Goal: Information Seeking & Learning: Find specific fact

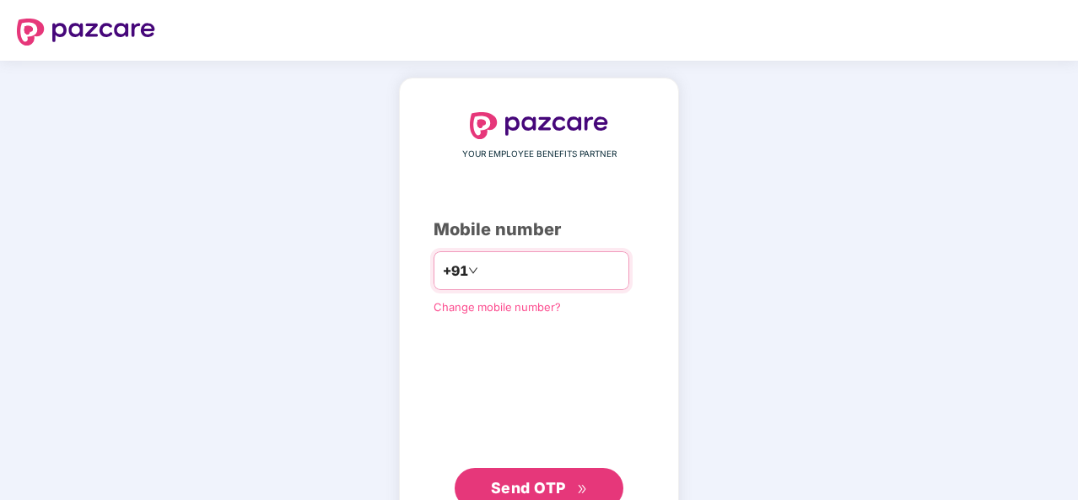
type input "**********"
click at [526, 479] on span "Send OTP" at bounding box center [528, 488] width 75 height 18
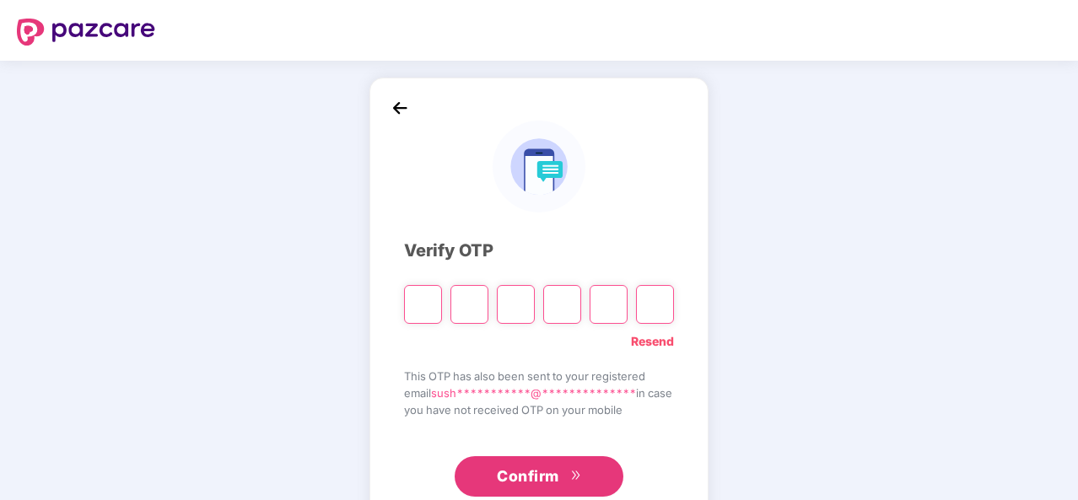
type input "*"
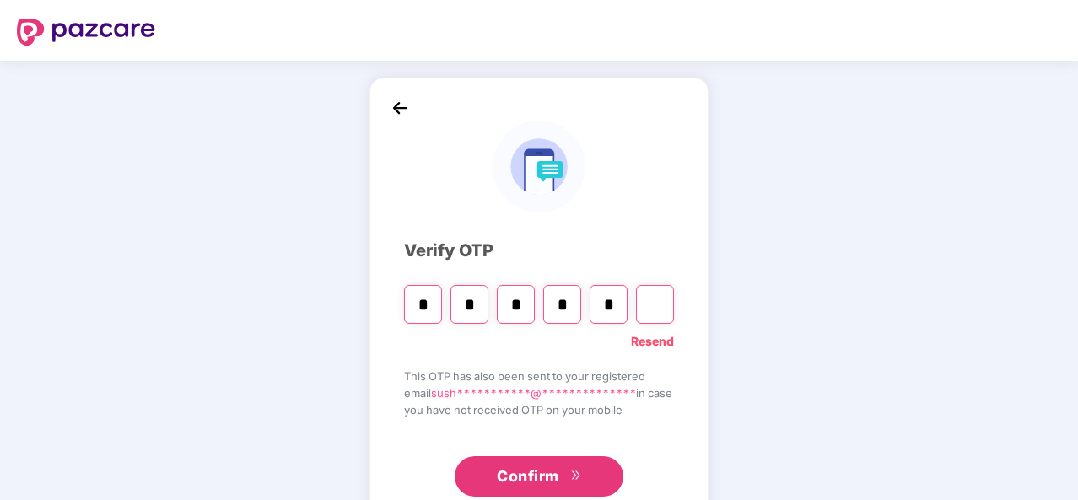
type input "*"
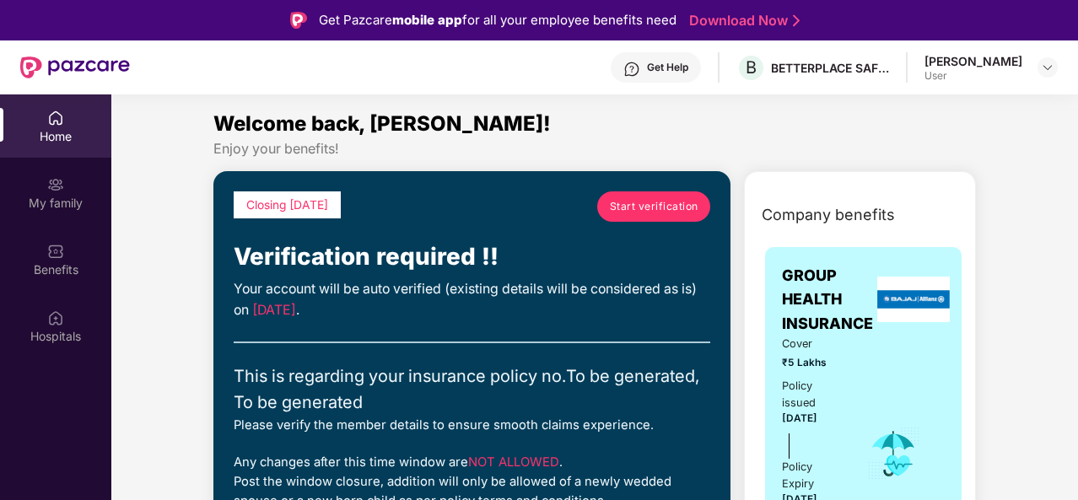
click at [688, 212] on span "Start verification" at bounding box center [654, 206] width 89 height 16
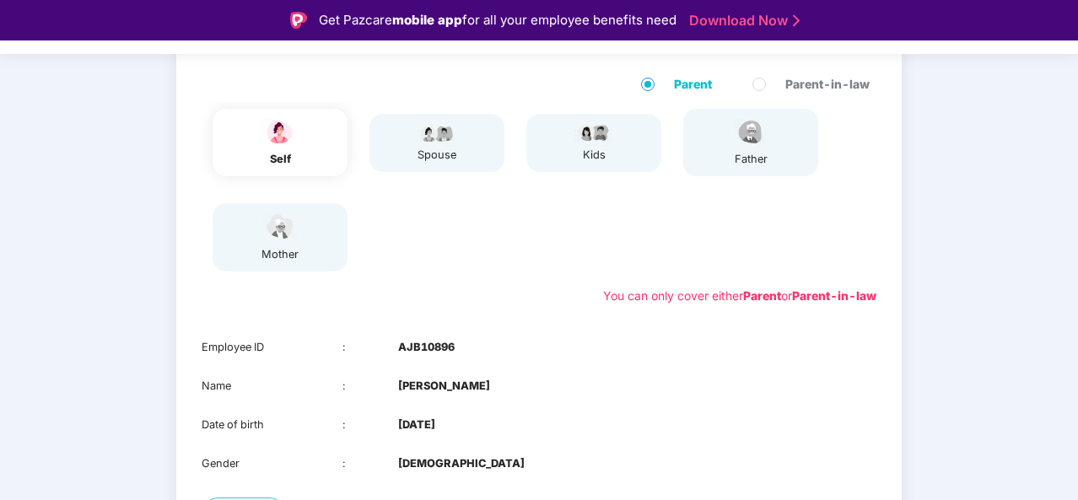
scroll to position [140, 0]
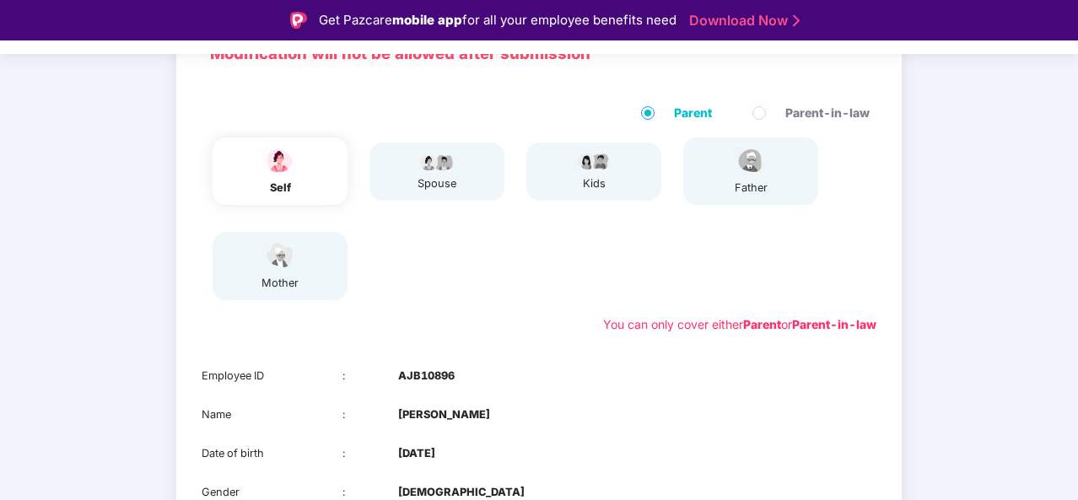
click at [248, 159] on div "self" at bounding box center [280, 172] width 135 height 68
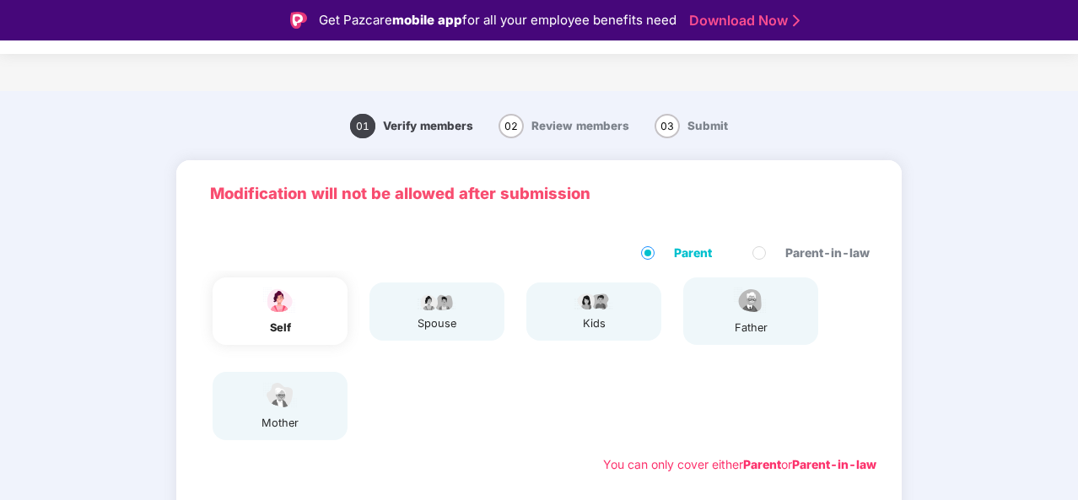
scroll to position [305, 0]
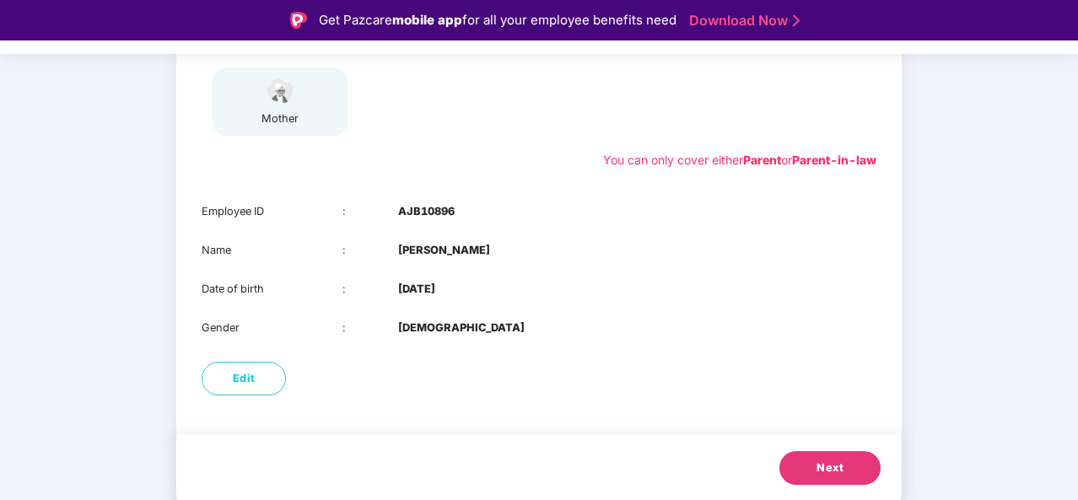
click at [851, 473] on button "Next" at bounding box center [830, 468] width 101 height 34
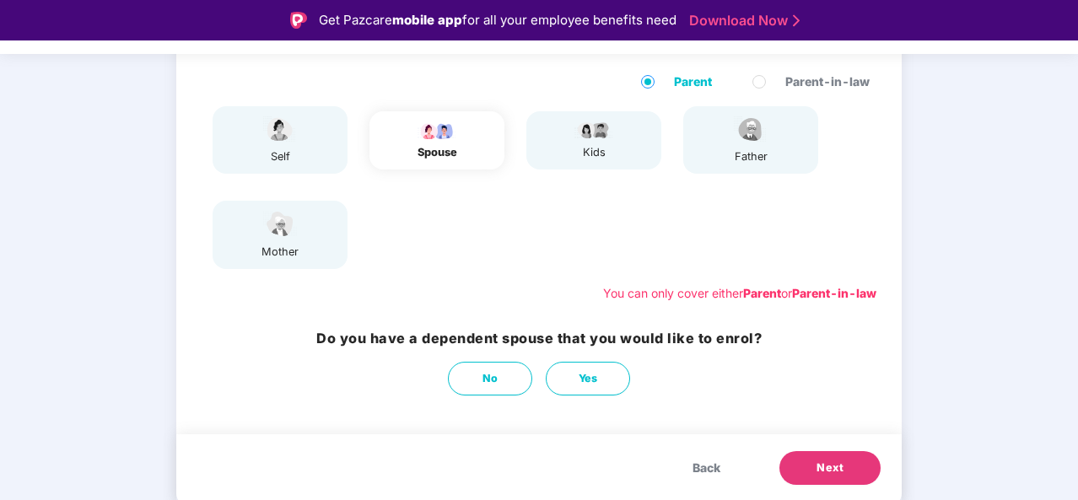
scroll to position [171, 0]
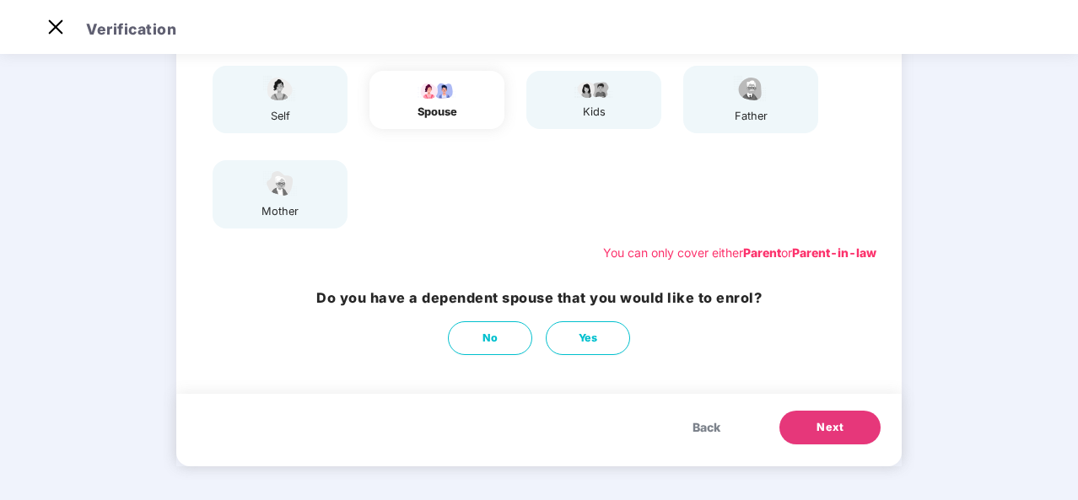
click at [825, 419] on button "Next" at bounding box center [830, 428] width 101 height 34
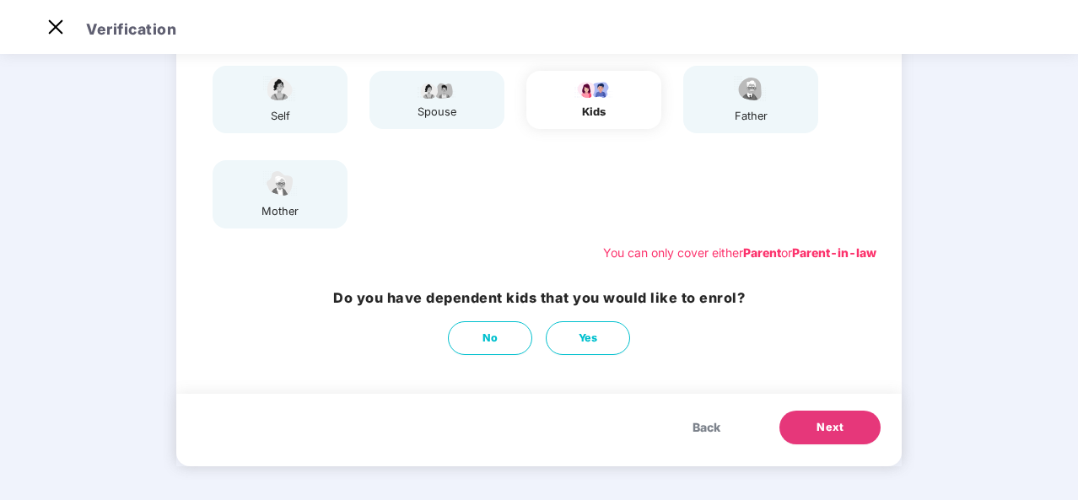
click at [825, 419] on button "Next" at bounding box center [830, 428] width 101 height 34
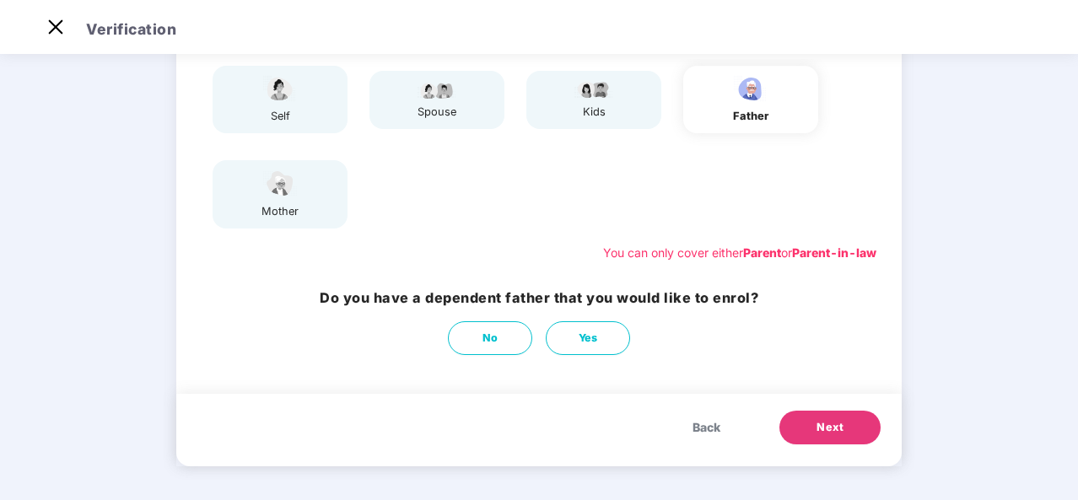
click at [825, 419] on button "Next" at bounding box center [830, 428] width 101 height 34
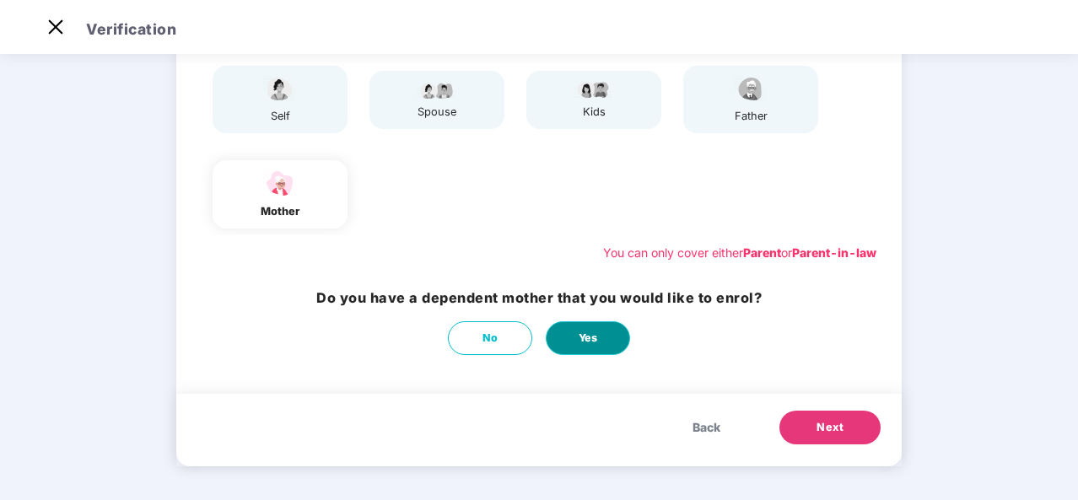
click at [596, 333] on span "Yes" at bounding box center [588, 338] width 19 height 17
select select "******"
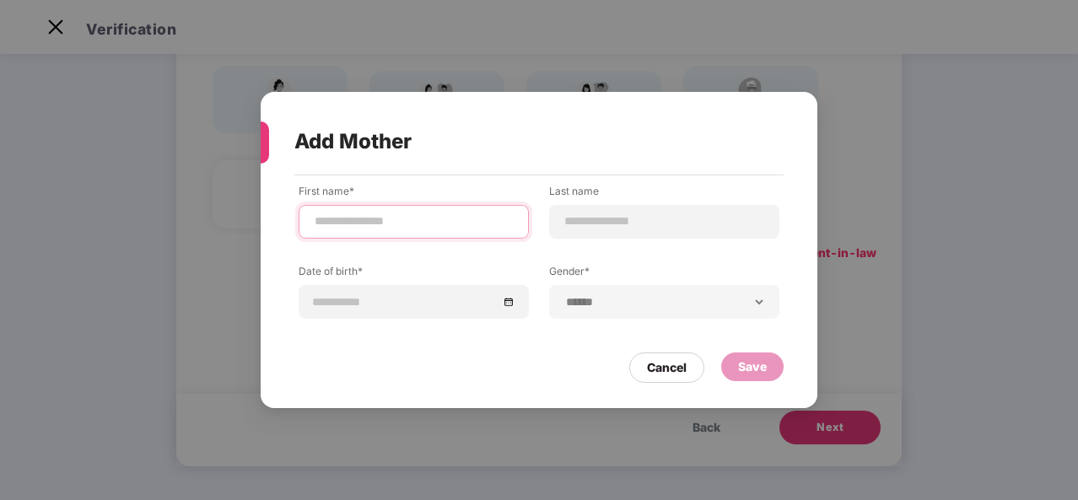
click at [409, 226] on input at bounding box center [414, 222] width 202 height 18
type input "*******"
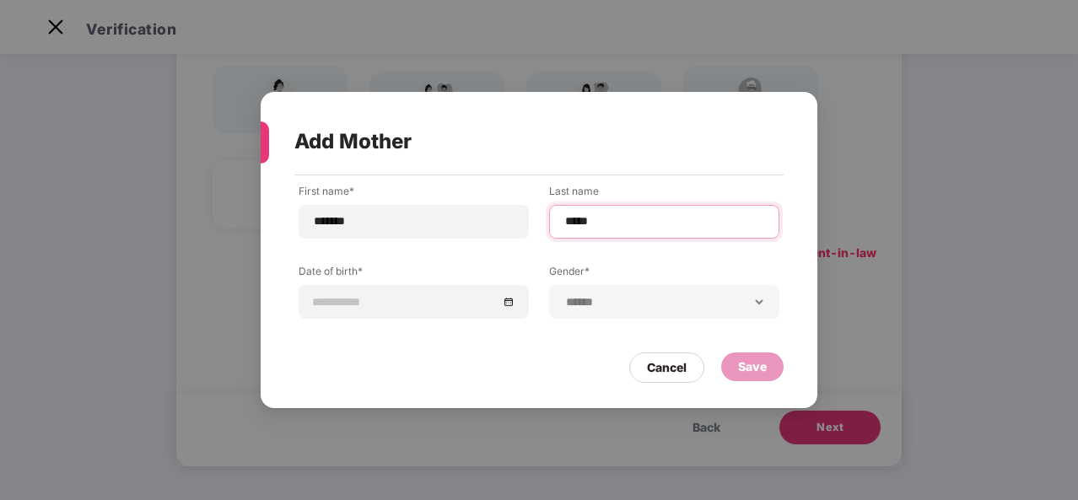
type input "*****"
click at [656, 372] on div "Cancel" at bounding box center [667, 368] width 40 height 19
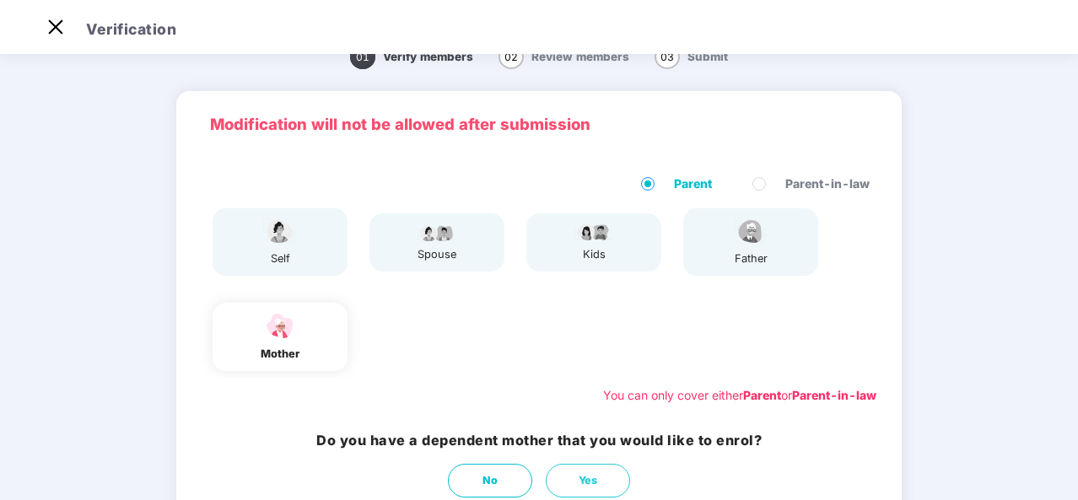
scroll to position [0, 0]
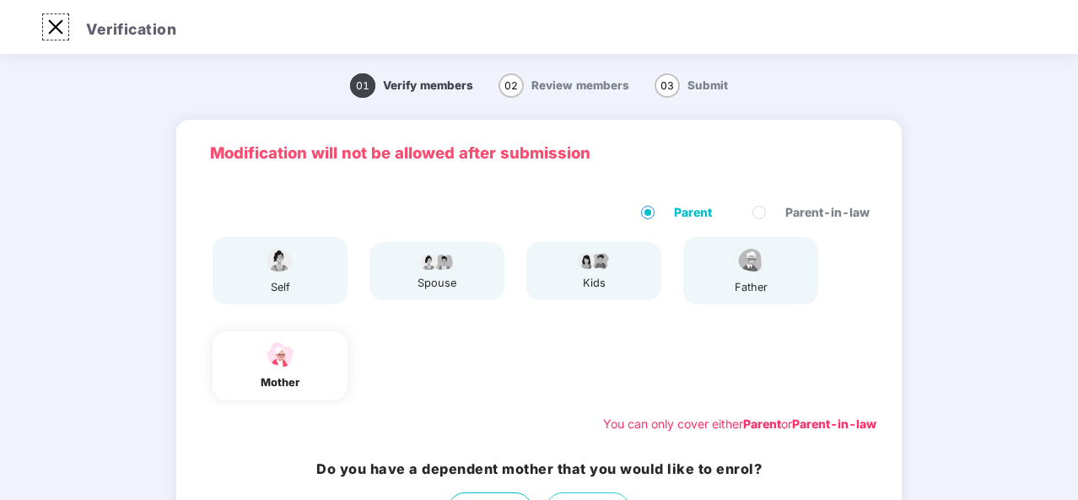
click at [59, 26] on img at bounding box center [55, 27] width 27 height 27
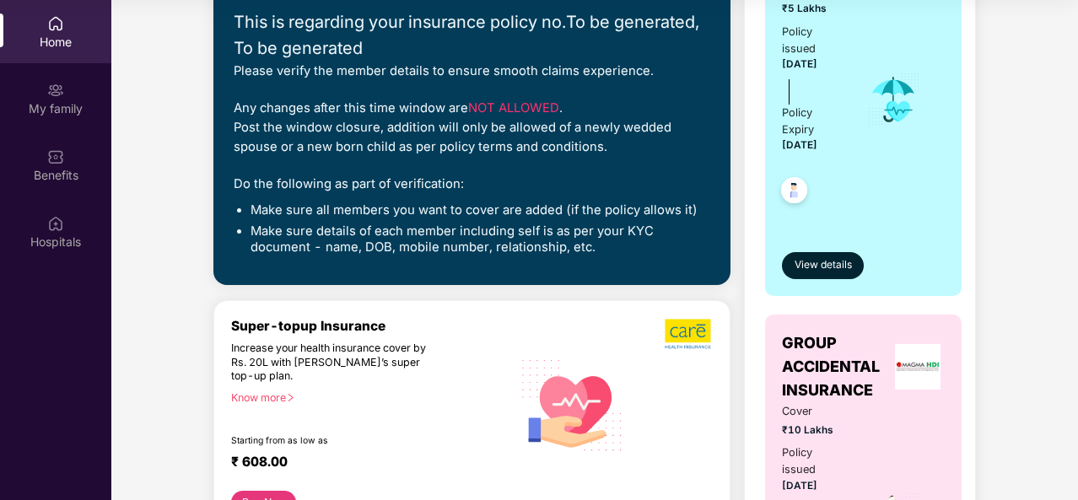
scroll to position [309, 0]
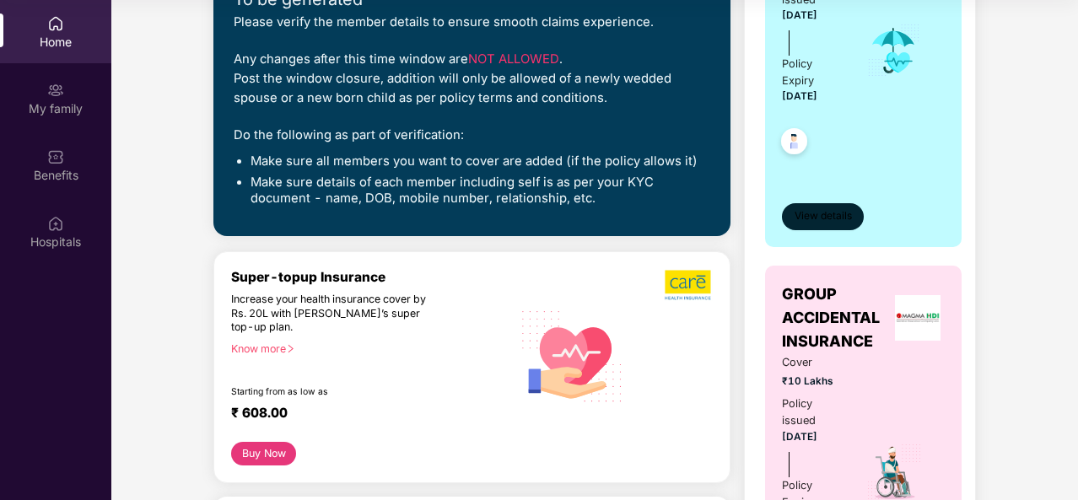
click at [835, 208] on span "View details" at bounding box center [823, 216] width 57 height 16
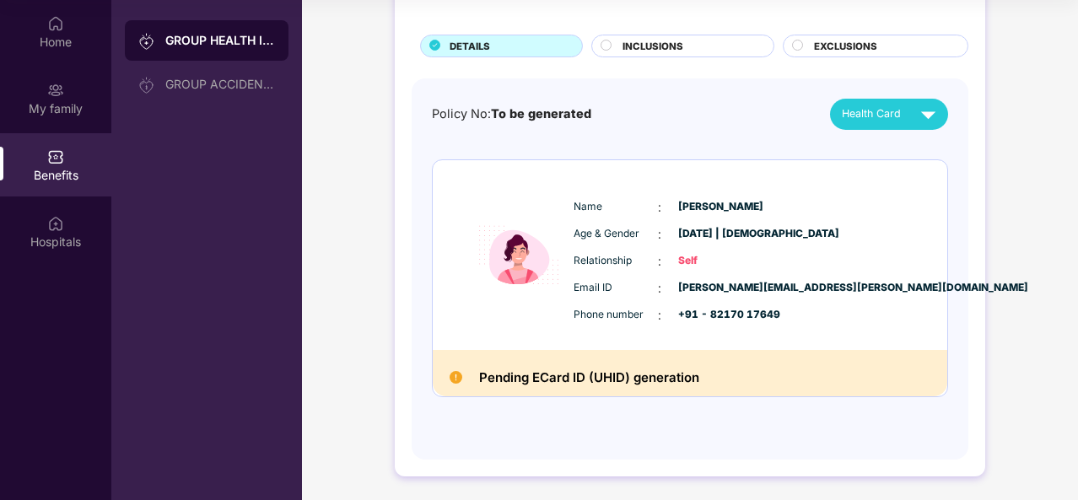
scroll to position [0, 0]
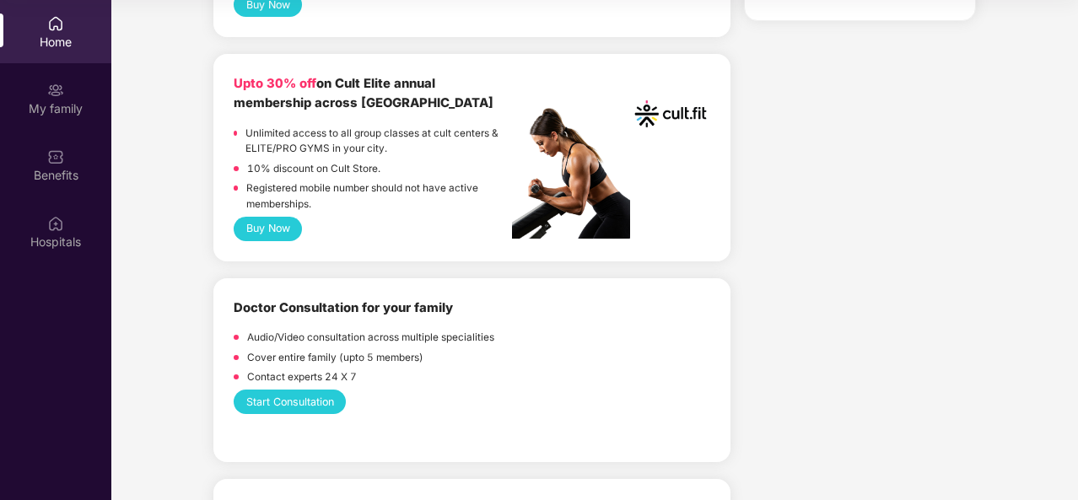
scroll to position [1055, 0]
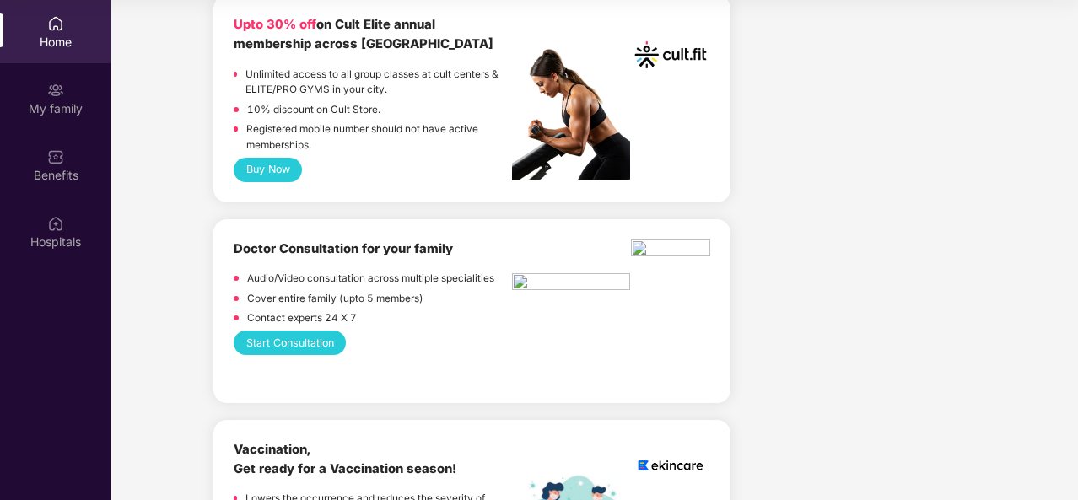
click at [259, 348] on button "Start Consultation" at bounding box center [290, 343] width 112 height 24
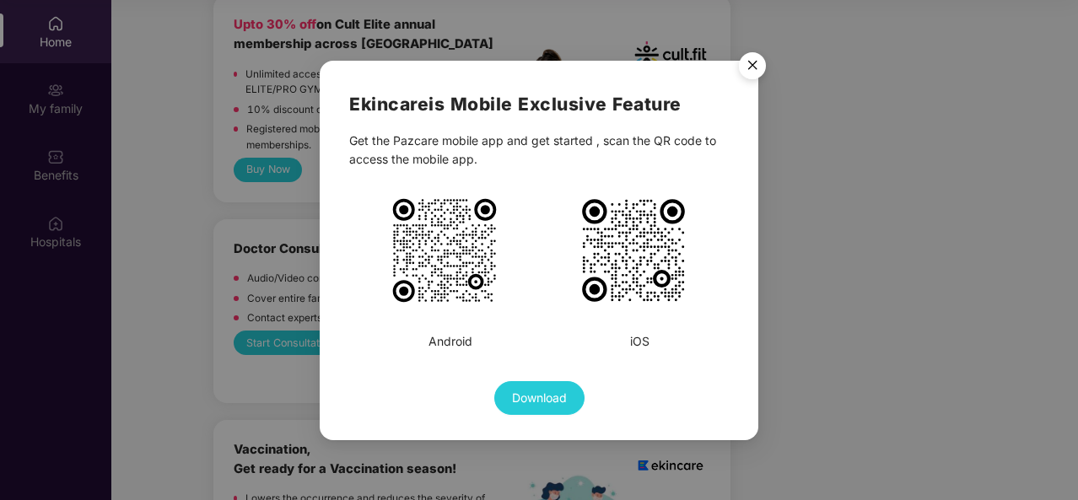
click at [761, 66] on img "Close" at bounding box center [752, 68] width 47 height 47
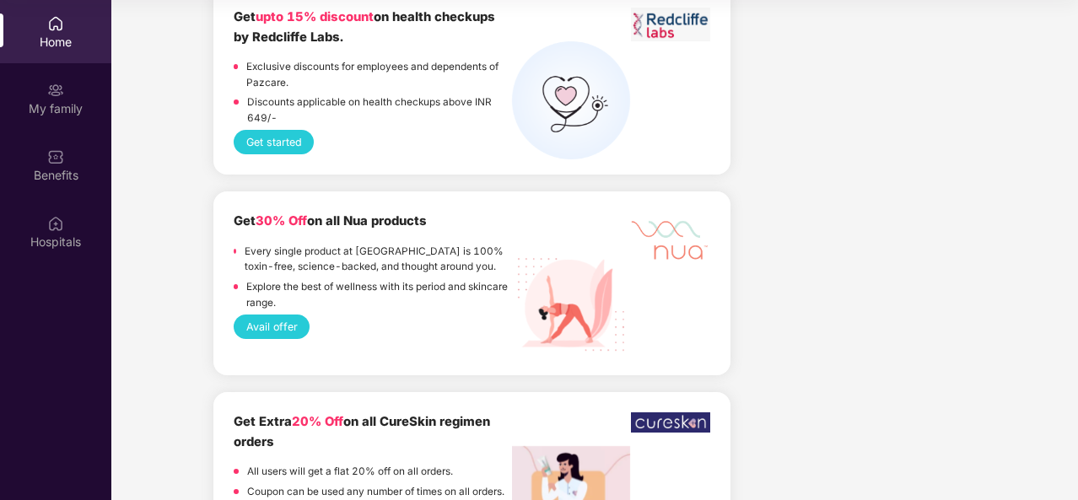
scroll to position [1983, 0]
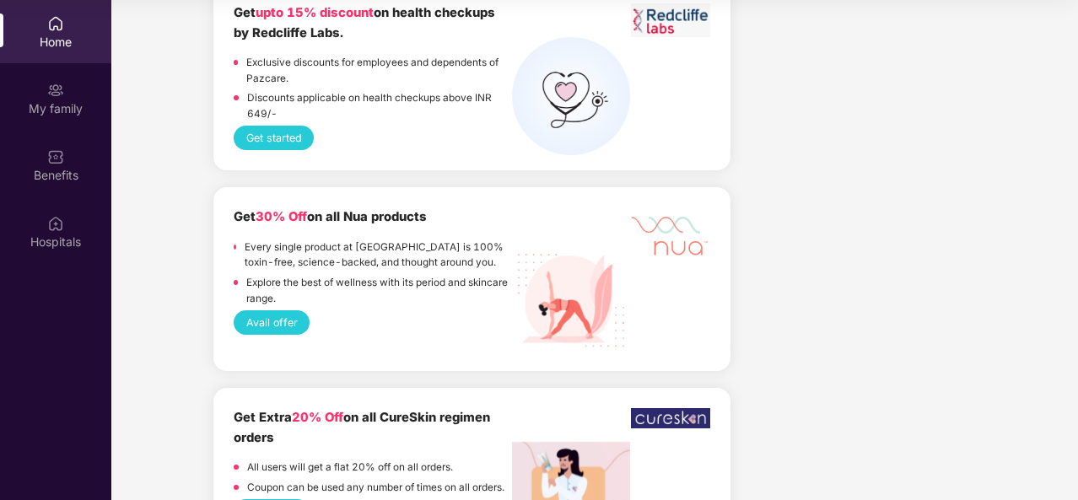
click at [273, 311] on button "Avail offer" at bounding box center [272, 323] width 76 height 24
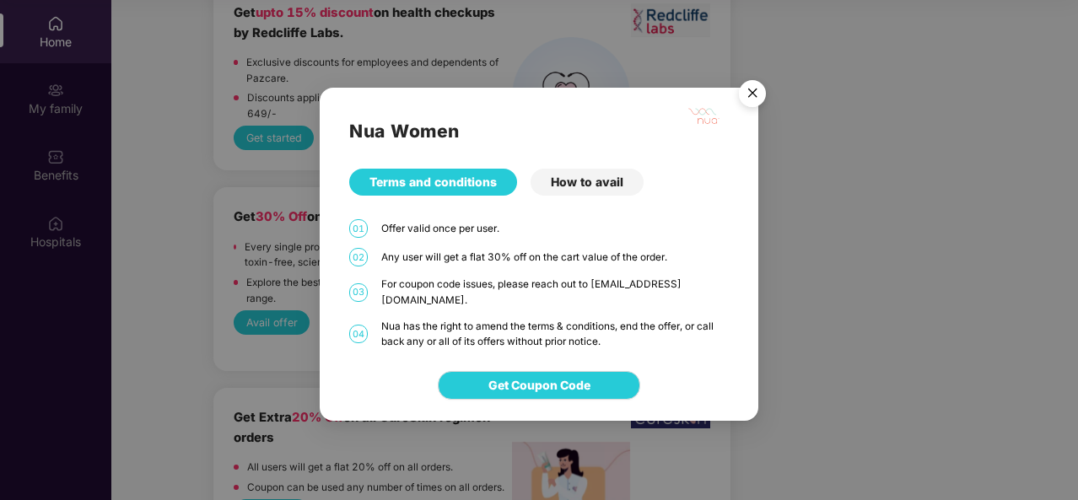
click at [752, 97] on img "Close" at bounding box center [752, 96] width 47 height 47
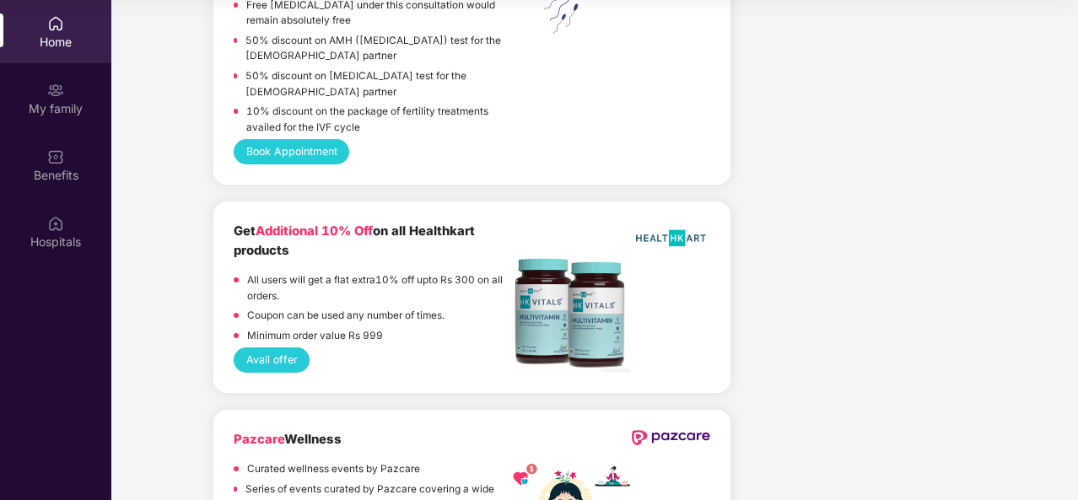
scroll to position [3909, 0]
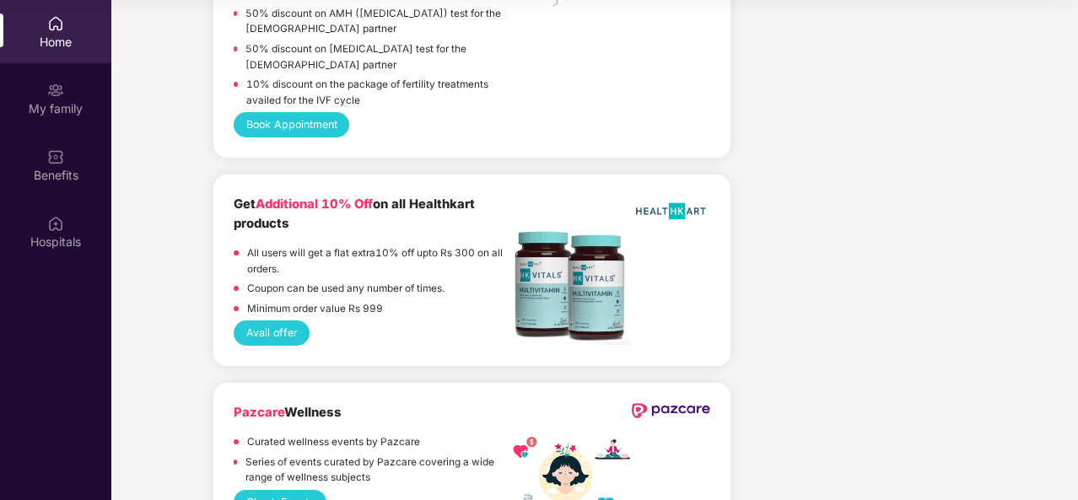
click at [282, 321] on button "Avail offer" at bounding box center [272, 333] width 76 height 24
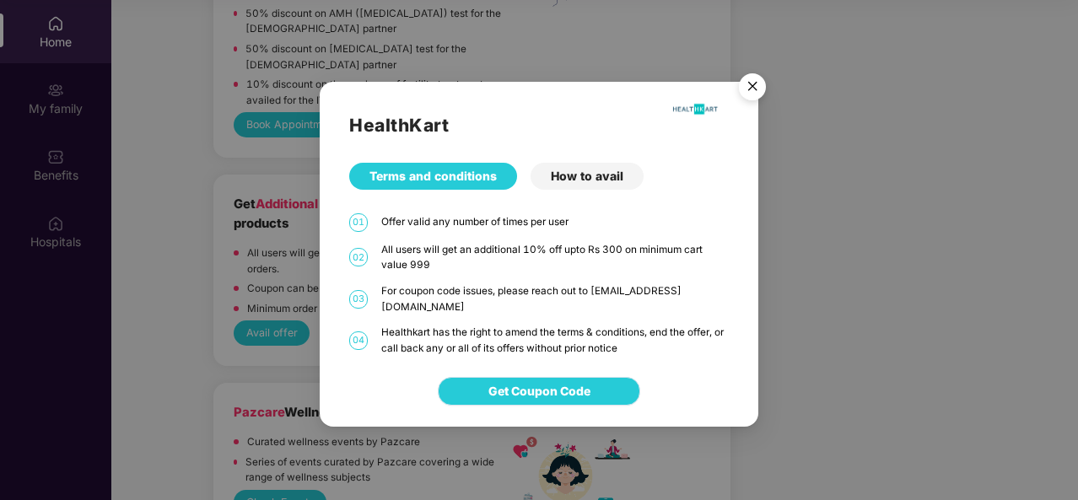
click at [523, 382] on span "Get Coupon Code" at bounding box center [540, 391] width 102 height 19
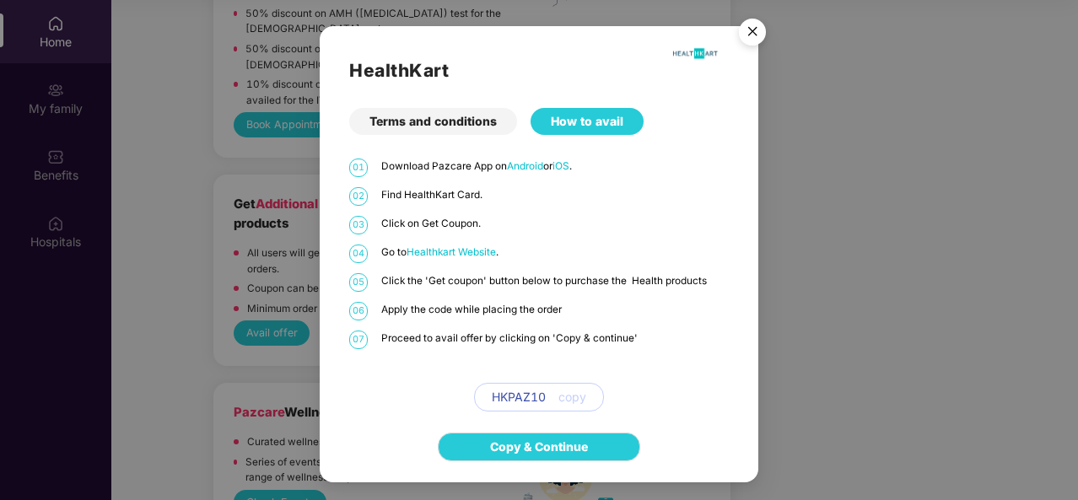
click at [746, 29] on img "Close" at bounding box center [752, 34] width 47 height 47
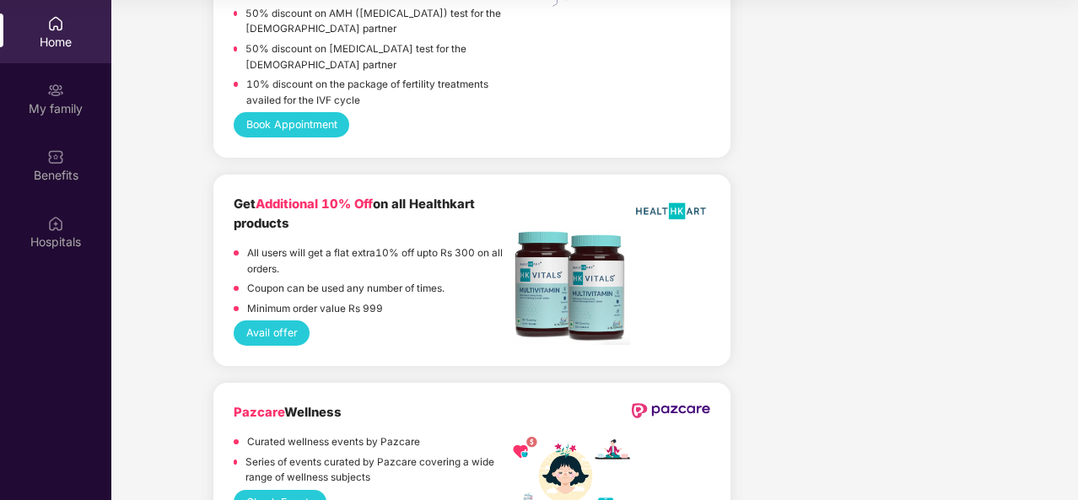
scroll to position [3978, 0]
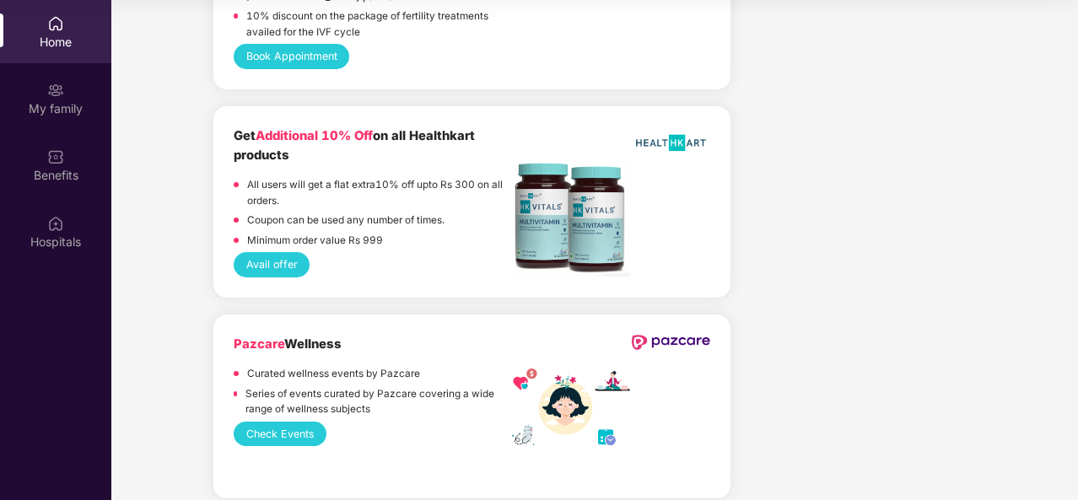
click at [378, 366] on p "Curated wellness events by Pazcare" at bounding box center [333, 374] width 173 height 16
click at [276, 423] on button "Check Events" at bounding box center [280, 434] width 93 height 24
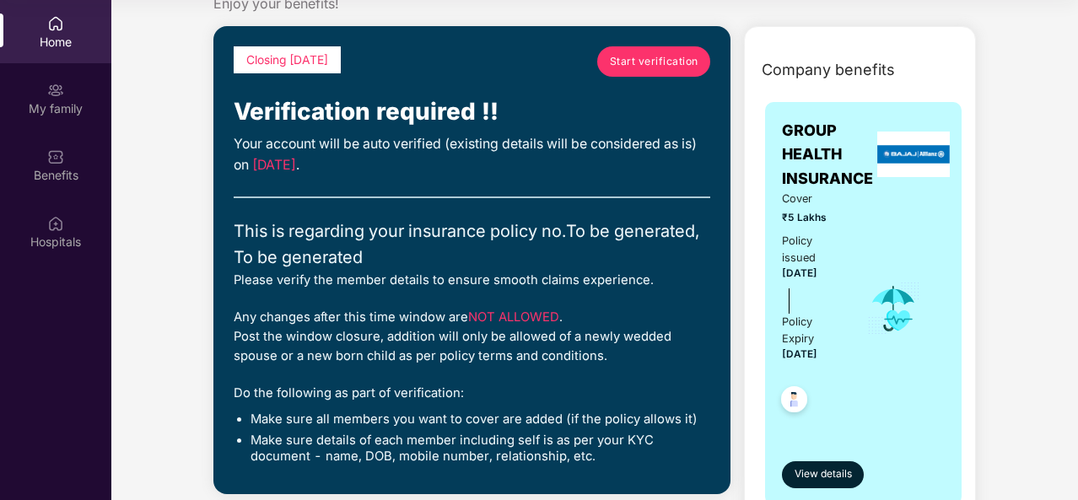
scroll to position [56, 0]
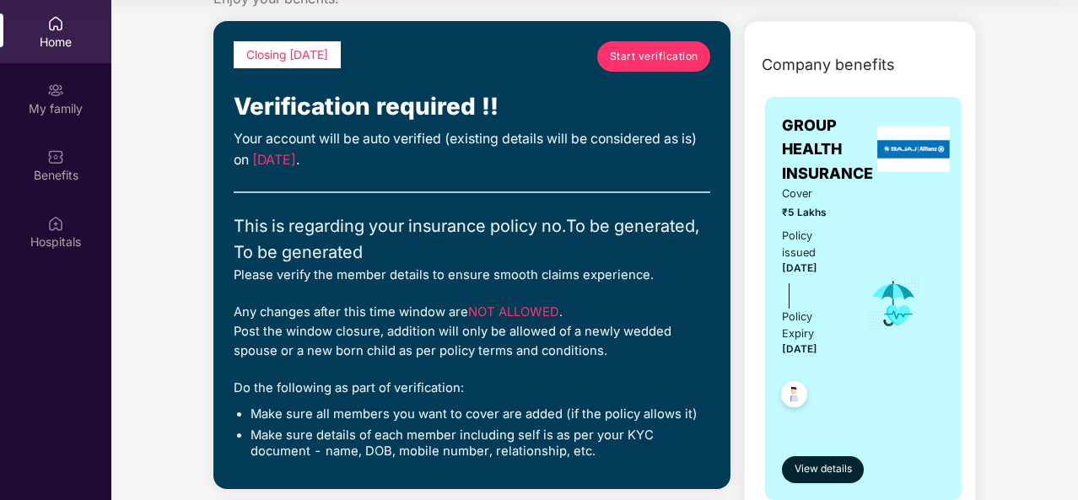
click at [639, 46] on link "Start verification" at bounding box center [653, 56] width 113 height 30
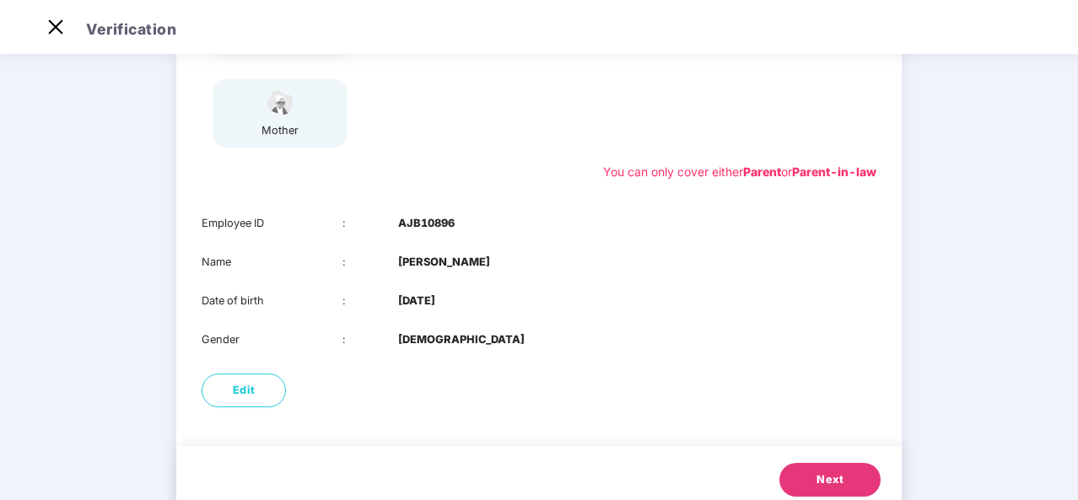
scroll to position [305, 0]
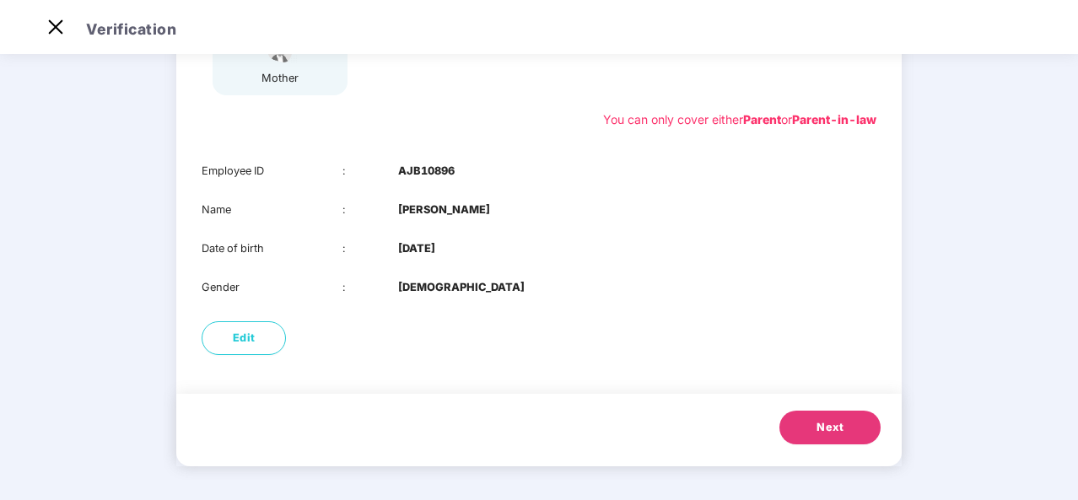
click at [835, 424] on span "Next" at bounding box center [830, 427] width 27 height 17
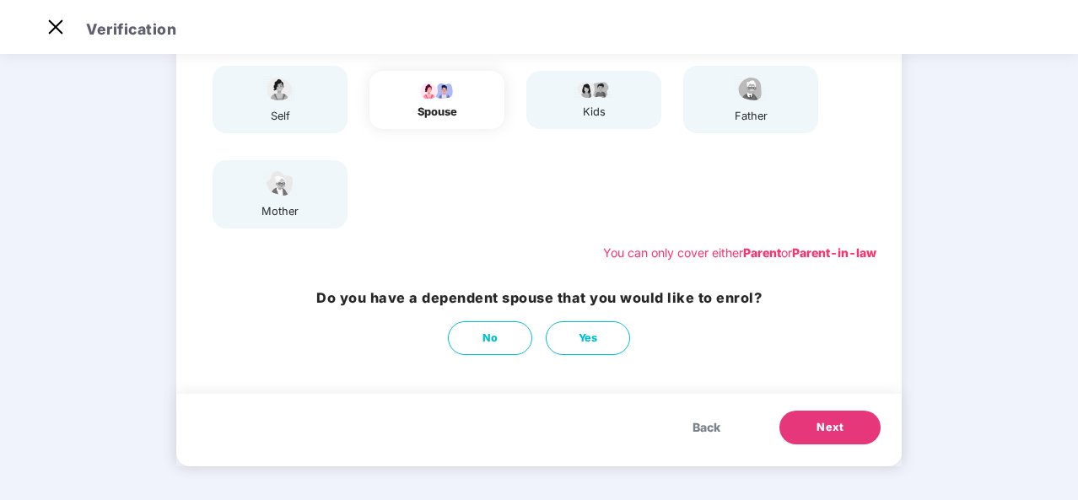
click at [832, 438] on button "Next" at bounding box center [830, 428] width 101 height 34
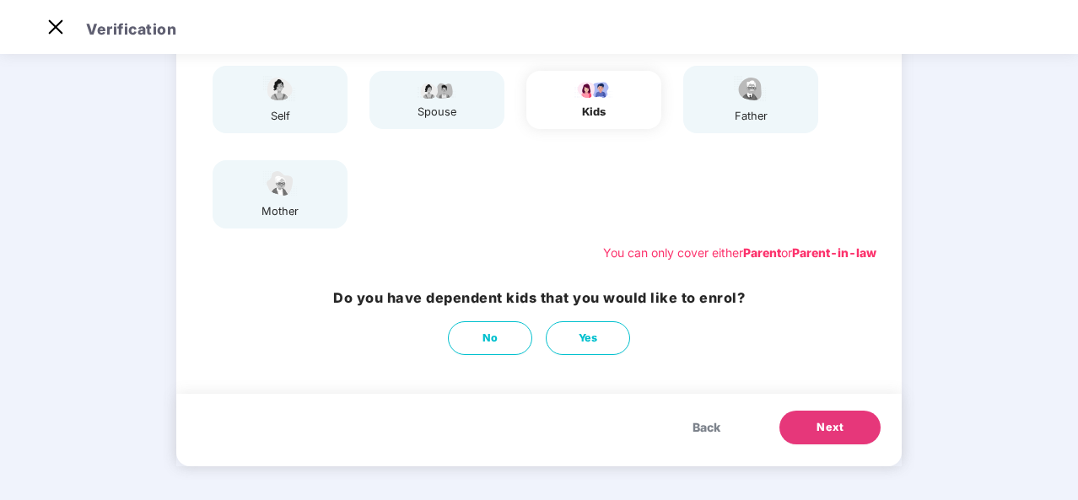
click at [832, 438] on button "Next" at bounding box center [830, 428] width 101 height 34
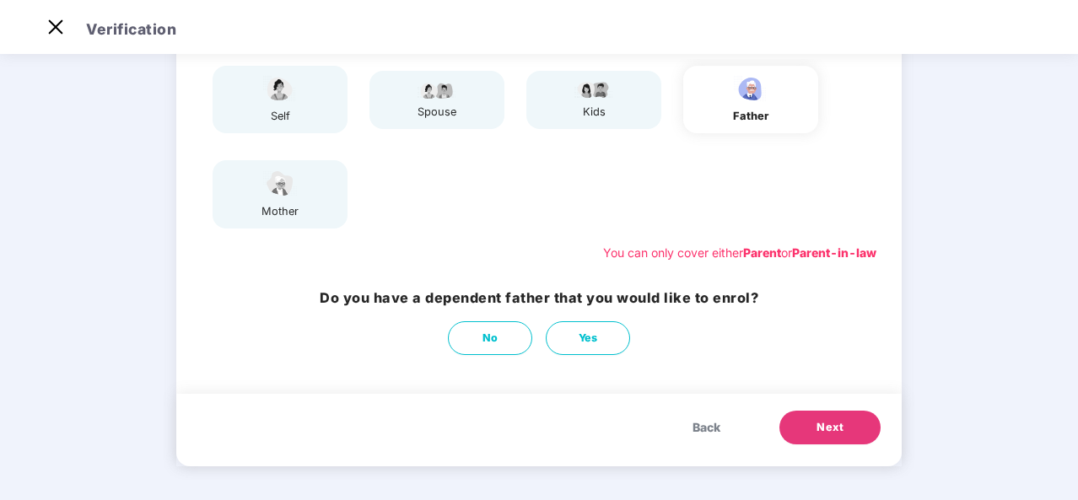
click at [832, 438] on button "Next" at bounding box center [830, 428] width 101 height 34
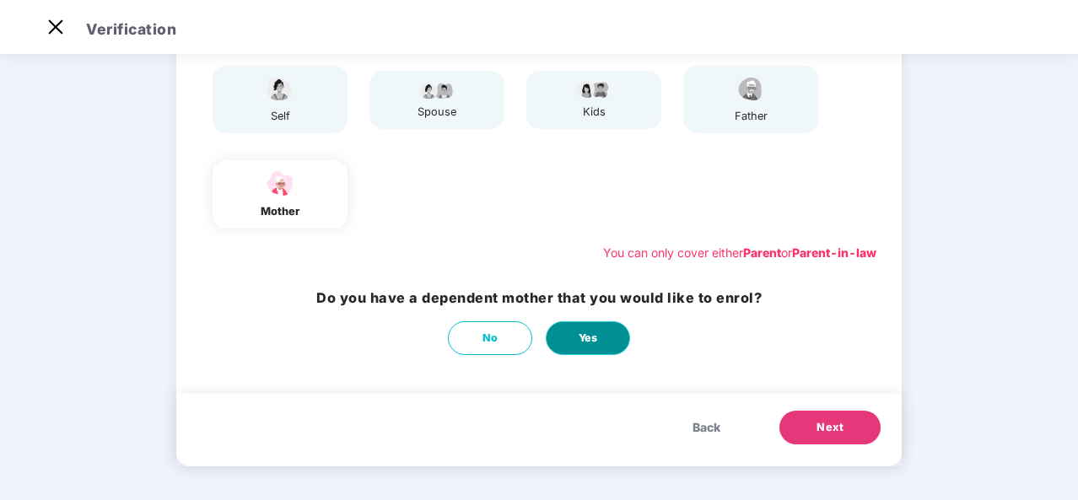
click at [582, 347] on button "Yes" at bounding box center [588, 338] width 84 height 34
select select "******"
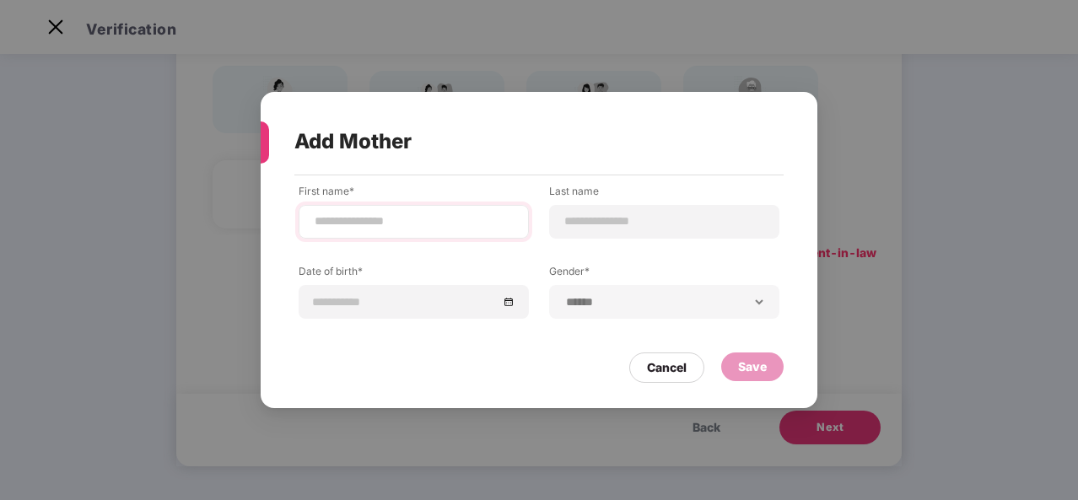
click at [379, 231] on div at bounding box center [414, 222] width 230 height 34
click at [683, 368] on div "Cancel" at bounding box center [667, 368] width 40 height 19
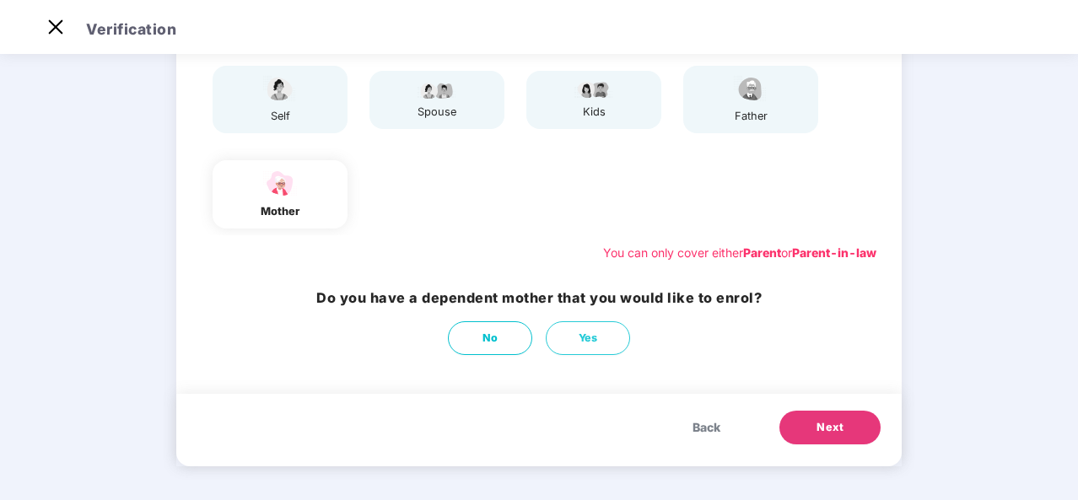
click at [753, 86] on img at bounding box center [751, 89] width 42 height 30
click at [696, 436] on span "Back" at bounding box center [707, 428] width 28 height 19
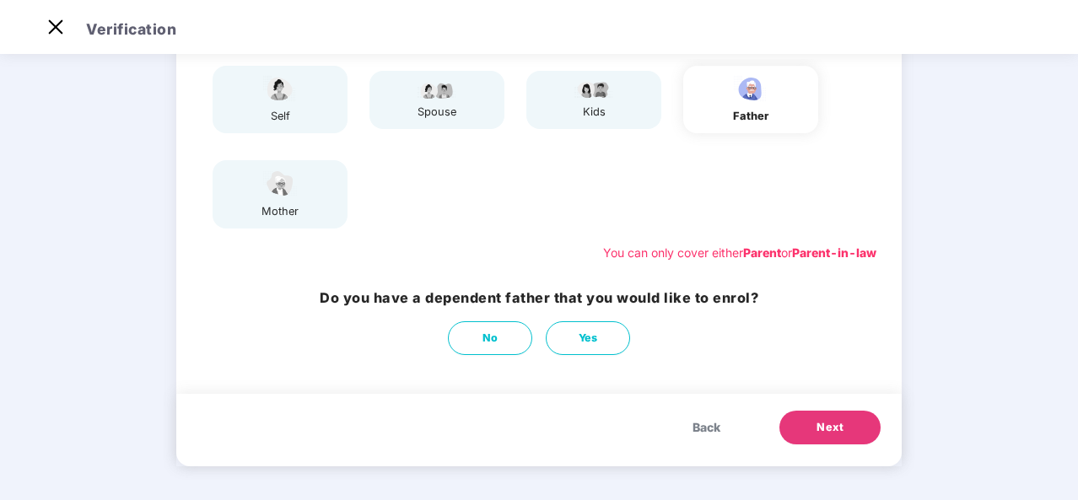
click at [822, 411] on button "Next" at bounding box center [830, 428] width 101 height 34
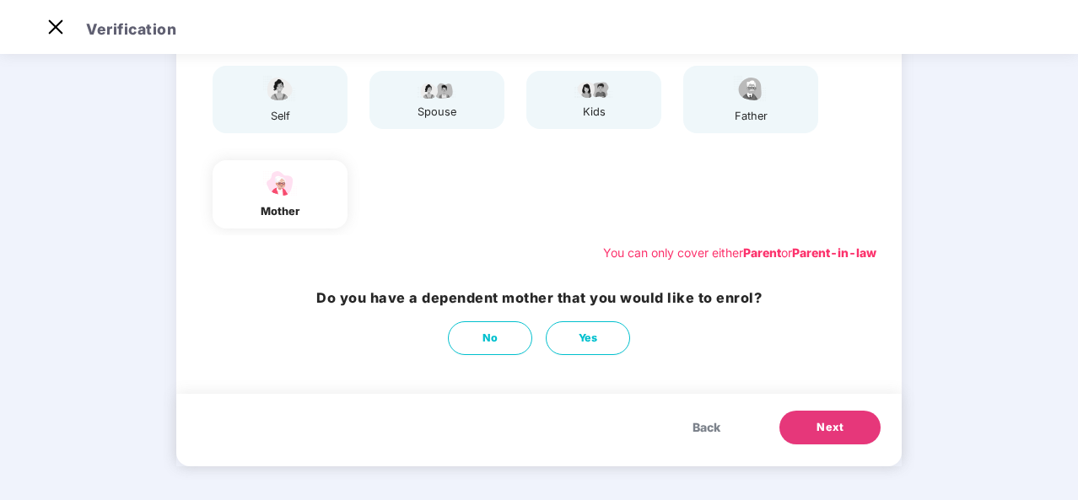
click at [721, 439] on button "Back" at bounding box center [707, 428] width 62 height 34
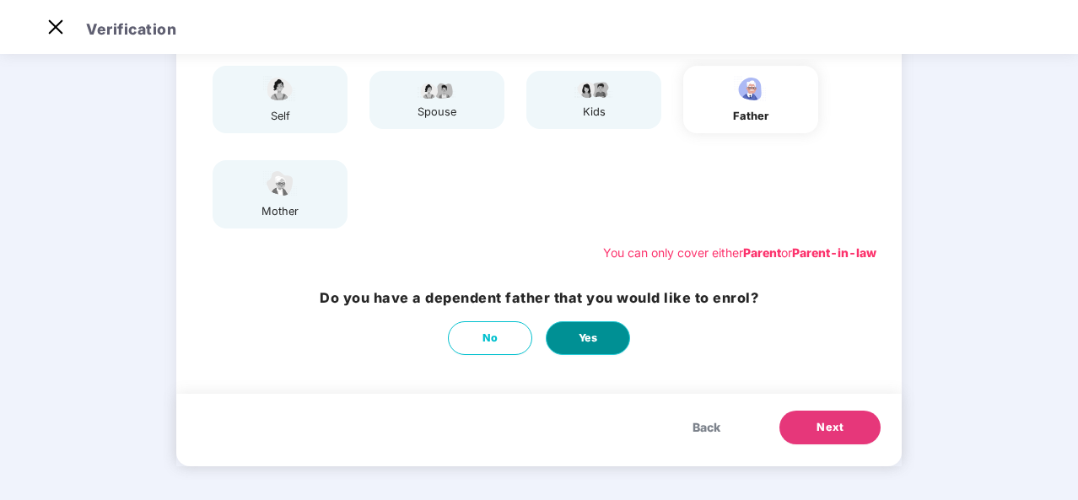
click at [567, 325] on button "Yes" at bounding box center [588, 338] width 84 height 34
select select "****"
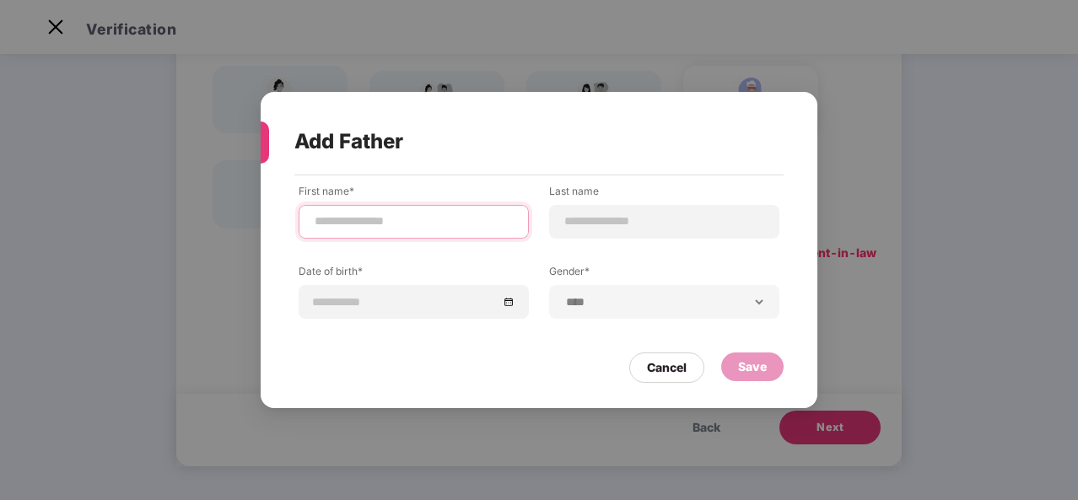
click at [405, 219] on input at bounding box center [414, 222] width 202 height 18
click at [405, 219] on input "**********" at bounding box center [414, 222] width 202 height 18
type input "*******"
type input "******"
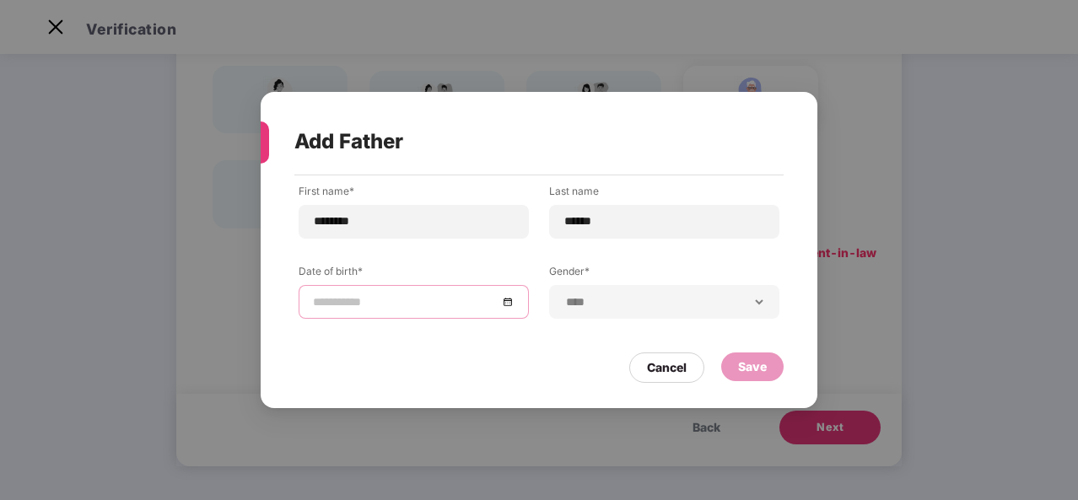
click at [515, 305] on div at bounding box center [414, 302] width 230 height 34
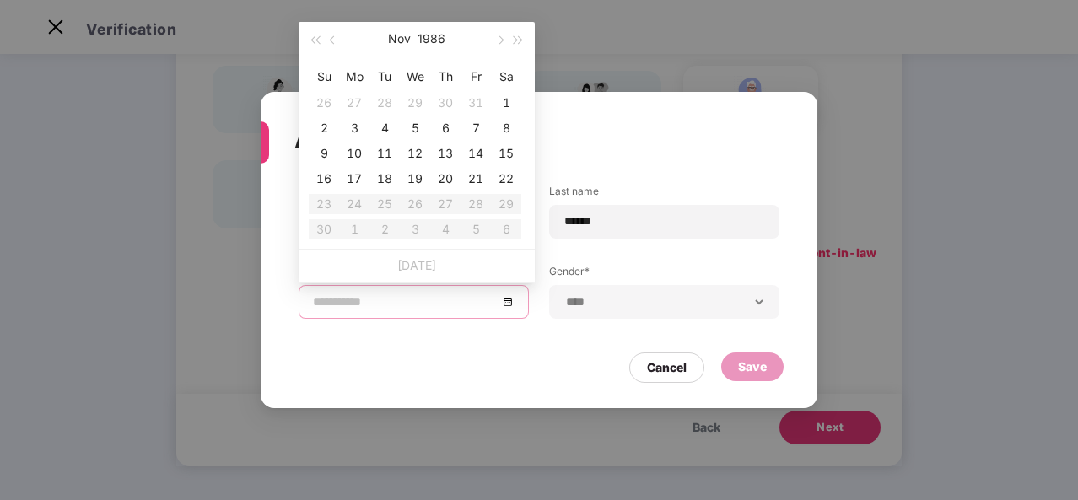
click at [512, 303] on div at bounding box center [414, 302] width 202 height 19
type input "**********"
click at [439, 42] on button "1986" at bounding box center [432, 39] width 28 height 34
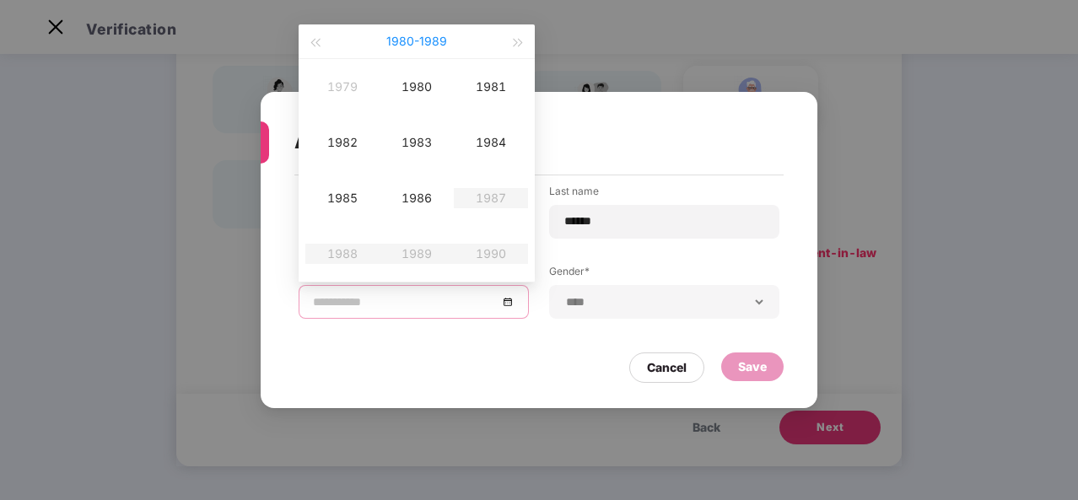
click at [437, 42] on button "1980 - 1989" at bounding box center [416, 41] width 61 height 34
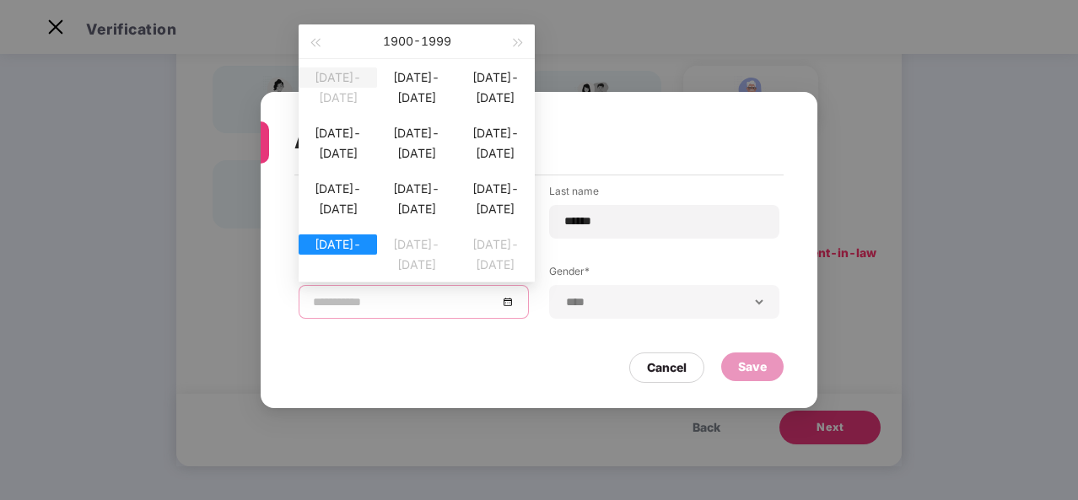
type input "**********"
click at [319, 44] on span "button" at bounding box center [315, 43] width 8 height 8
click at [508, 40] on div "1700 - 1799" at bounding box center [416, 41] width 185 height 34
click at [516, 41] on span "button" at bounding box center [519, 43] width 8 height 8
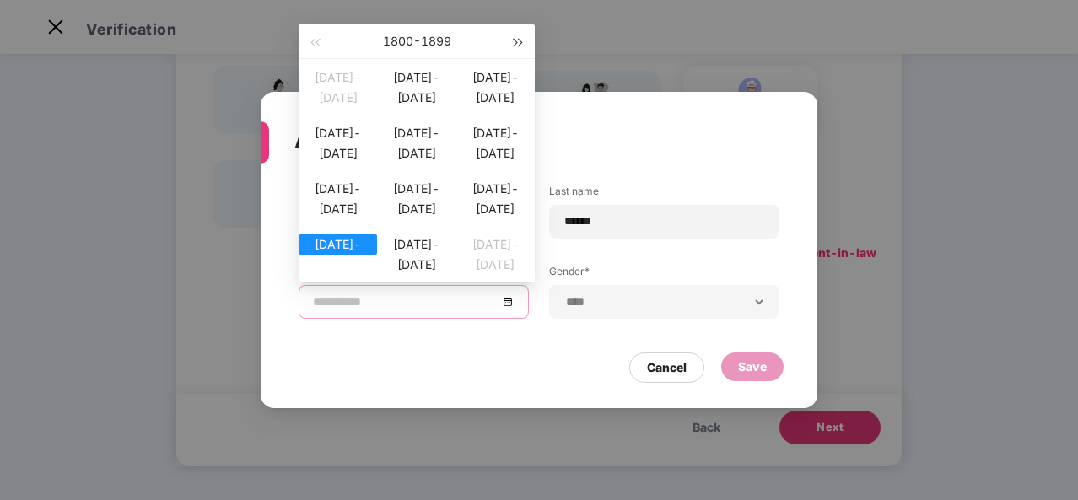
click at [516, 41] on span "button" at bounding box center [519, 43] width 8 height 8
type input "**********"
click at [400, 199] on div "1960-1969" at bounding box center [416, 189] width 78 height 20
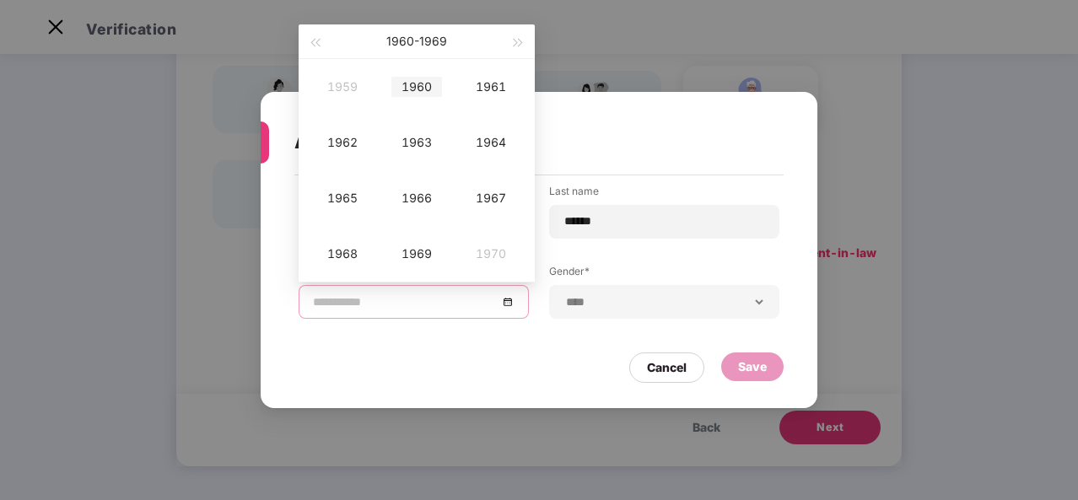
type input "**********"
click at [434, 97] on td "1960" at bounding box center [417, 87] width 74 height 56
type input "**********"
click at [350, 75] on td "Jan" at bounding box center [342, 87] width 74 height 56
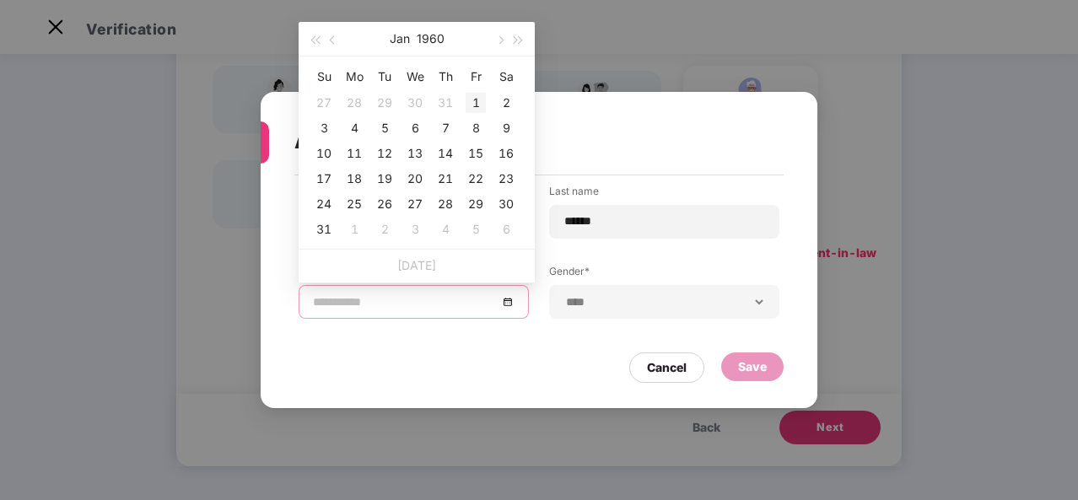
type input "**********"
click at [476, 94] on div "1" at bounding box center [476, 103] width 20 height 20
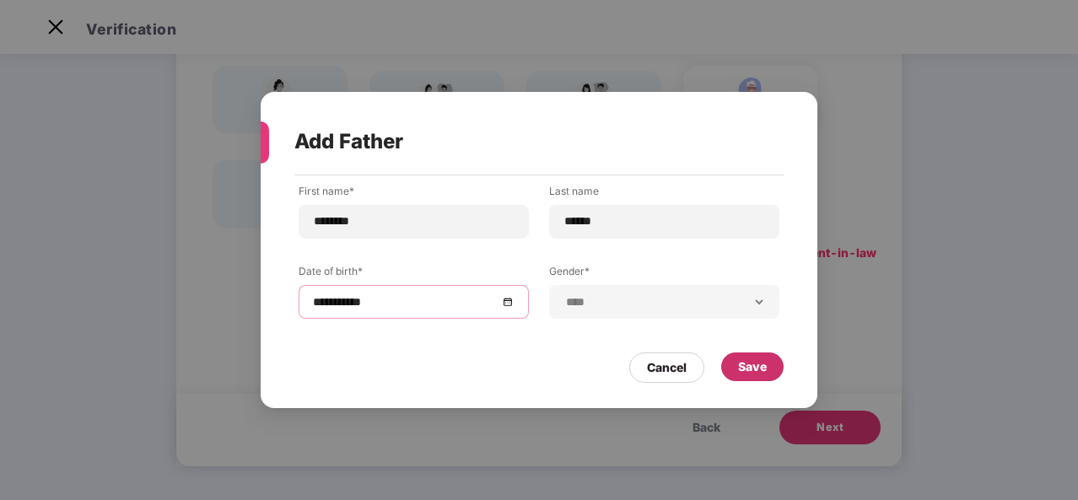
click at [756, 355] on div "Save" at bounding box center [752, 367] width 62 height 29
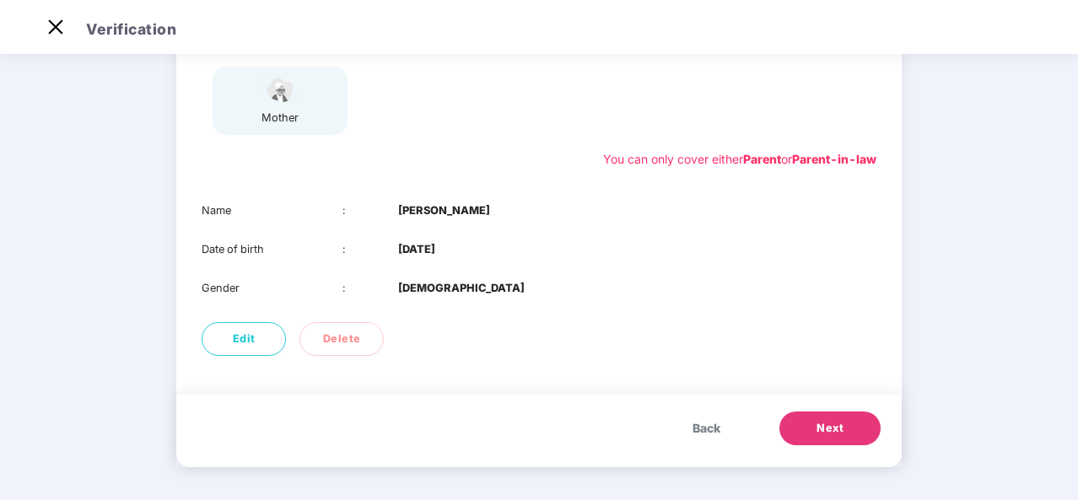
scroll to position [266, 0]
click at [844, 417] on button "Next" at bounding box center [830, 428] width 101 height 34
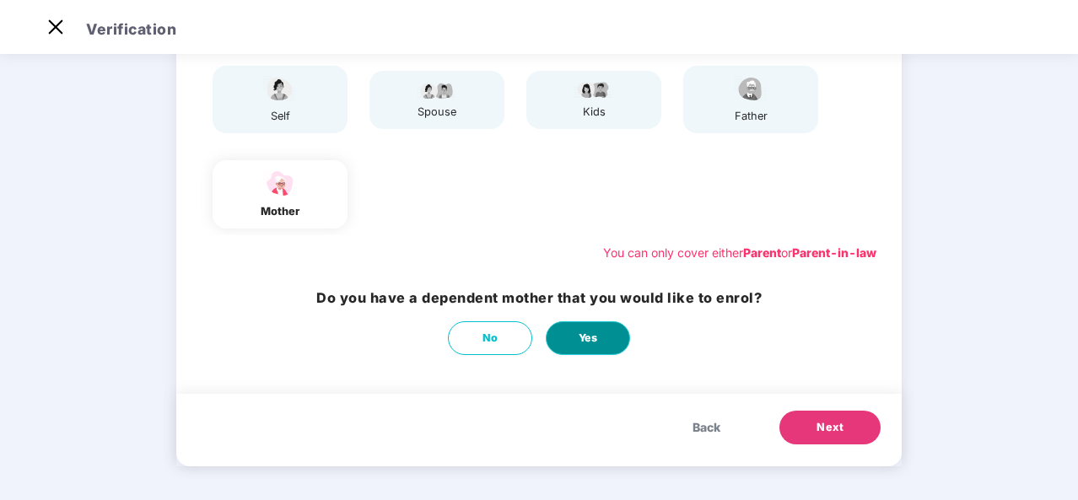
click at [585, 338] on span "Yes" at bounding box center [588, 338] width 19 height 17
select select "******"
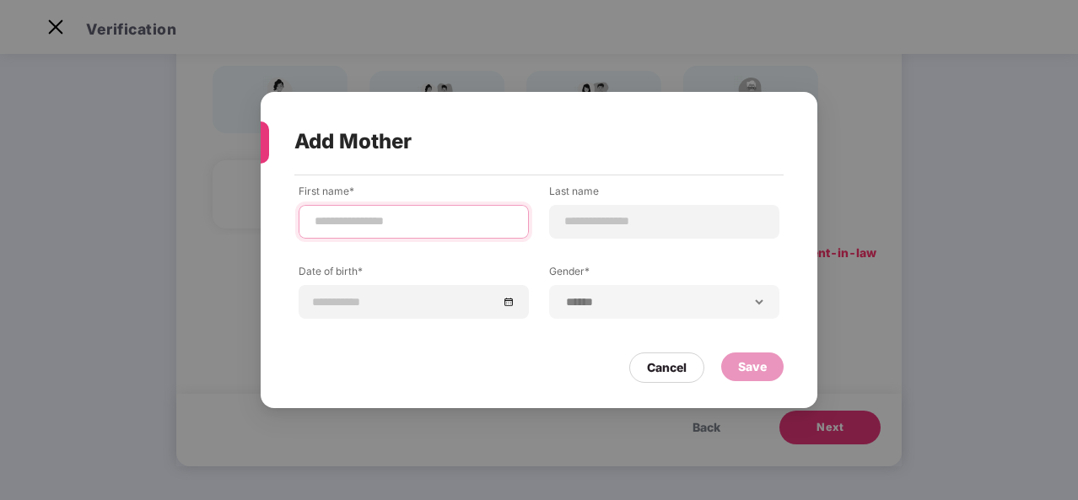
click at [368, 215] on input at bounding box center [414, 222] width 202 height 18
type input "*******"
type input "*****"
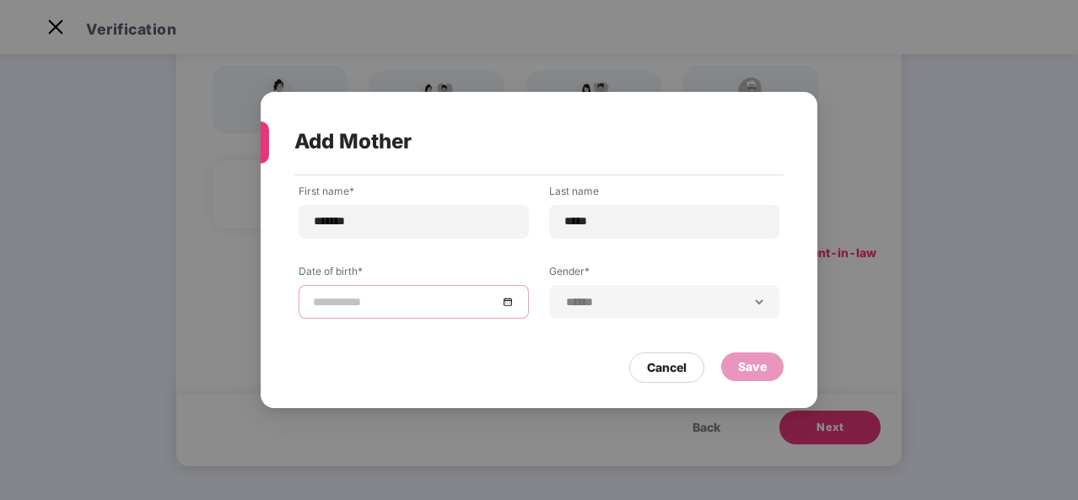
click at [508, 301] on div at bounding box center [414, 302] width 202 height 19
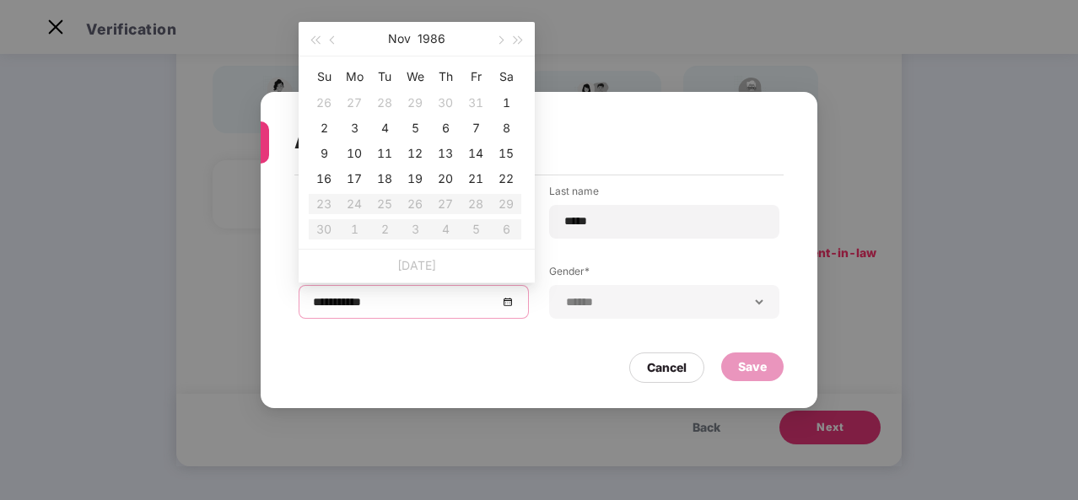
type input "**********"
click at [432, 39] on button "1986" at bounding box center [432, 39] width 28 height 34
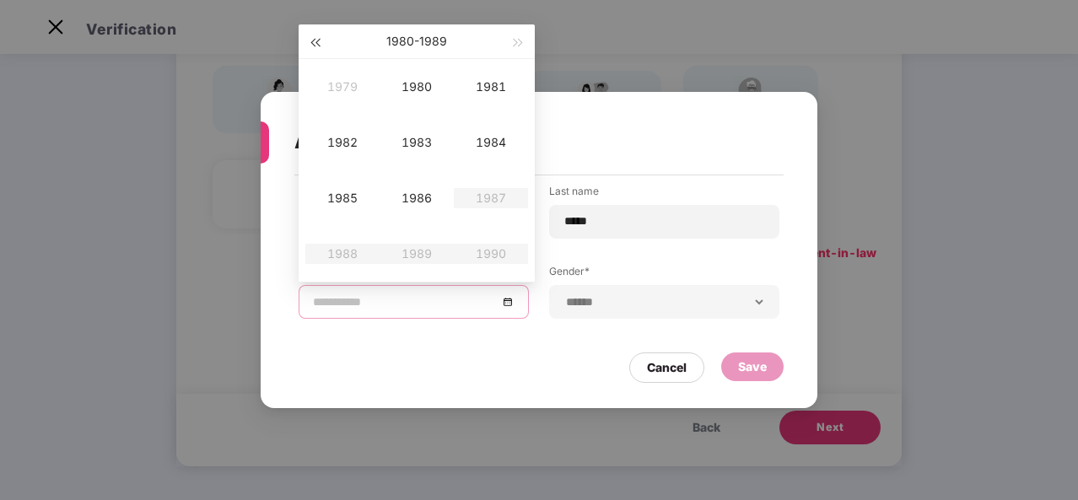
click at [321, 47] on button "button" at bounding box center [314, 41] width 19 height 34
type input "**********"
click at [420, 202] on div "1976" at bounding box center [417, 198] width 51 height 20
type input "**********"
click at [404, 260] on div "Nov" at bounding box center [417, 254] width 51 height 20
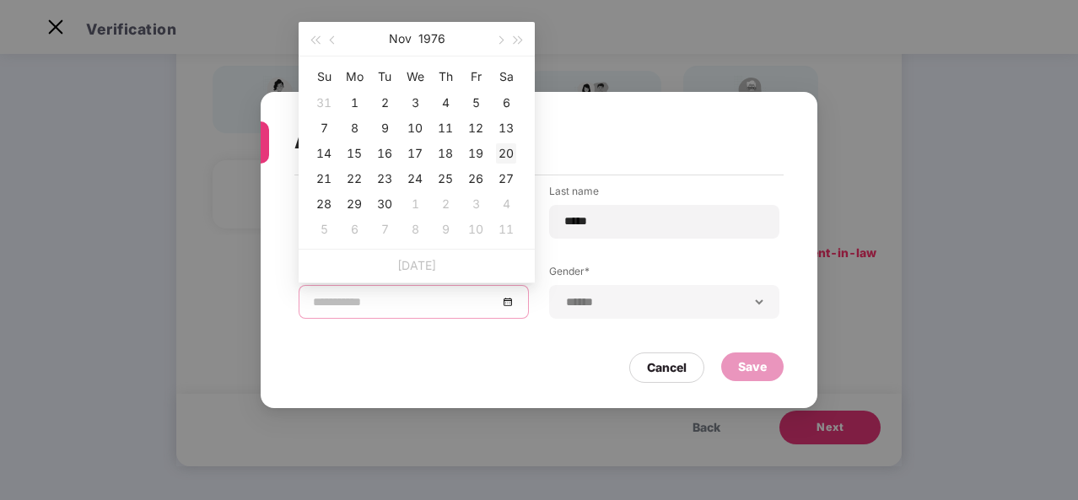
type input "**********"
click at [511, 151] on div "20" at bounding box center [506, 153] width 20 height 20
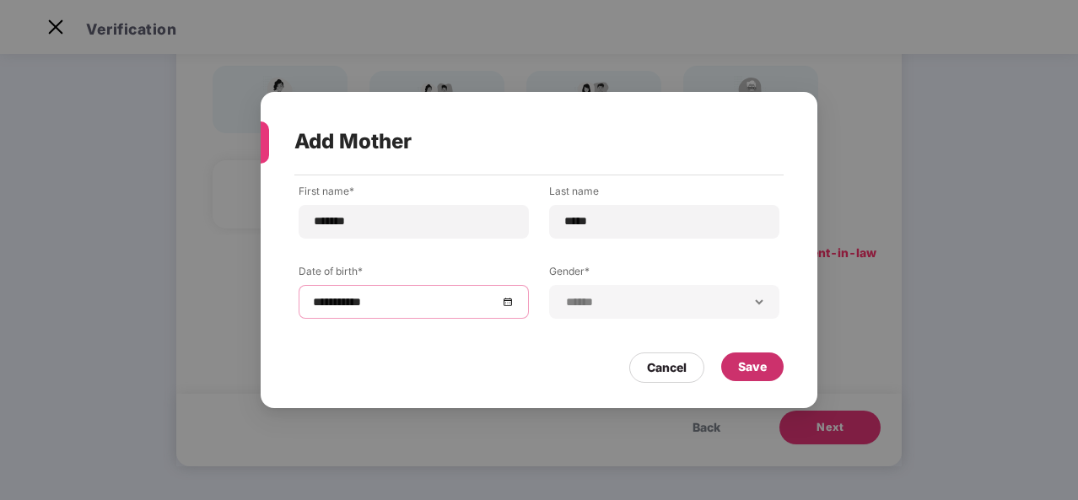
click at [756, 365] on div "Save" at bounding box center [752, 367] width 29 height 19
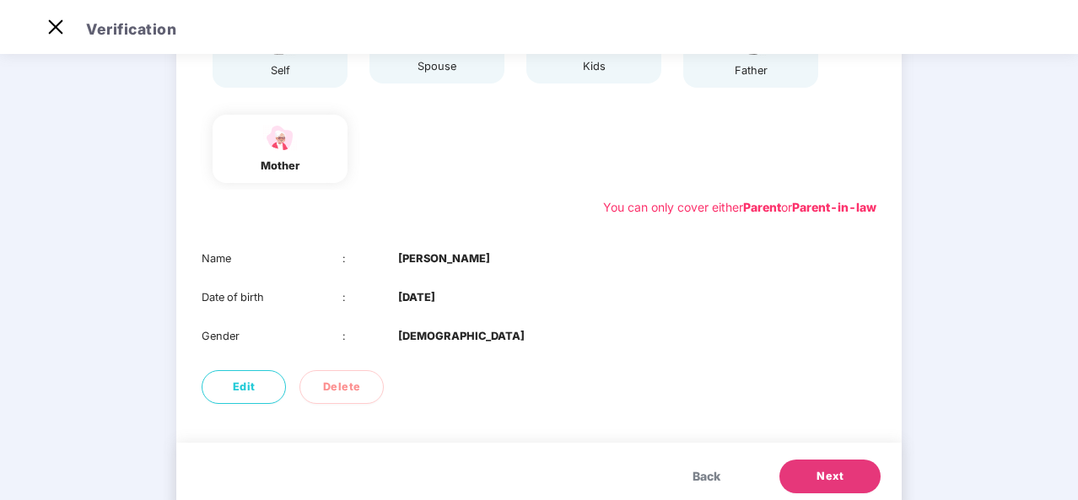
scroll to position [266, 0]
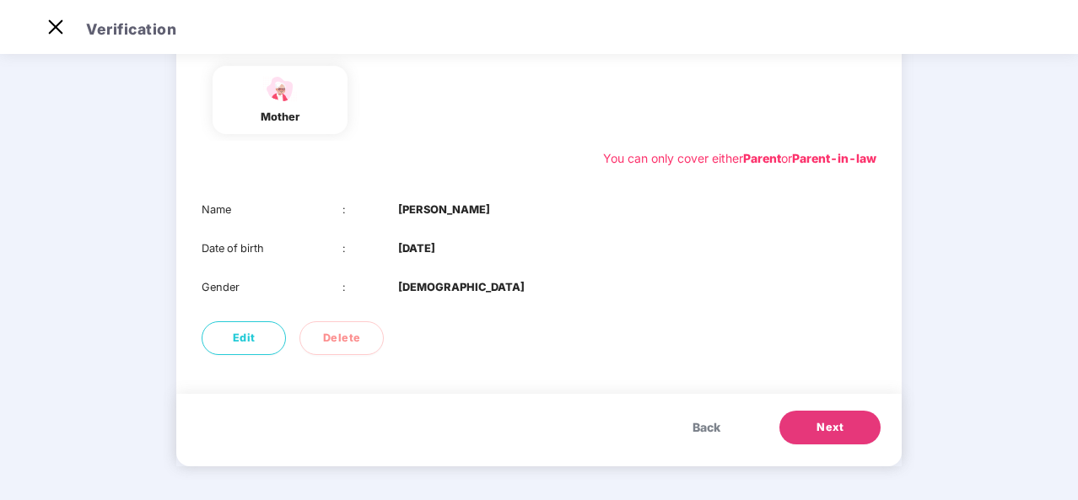
click at [814, 428] on button "Next" at bounding box center [830, 428] width 101 height 34
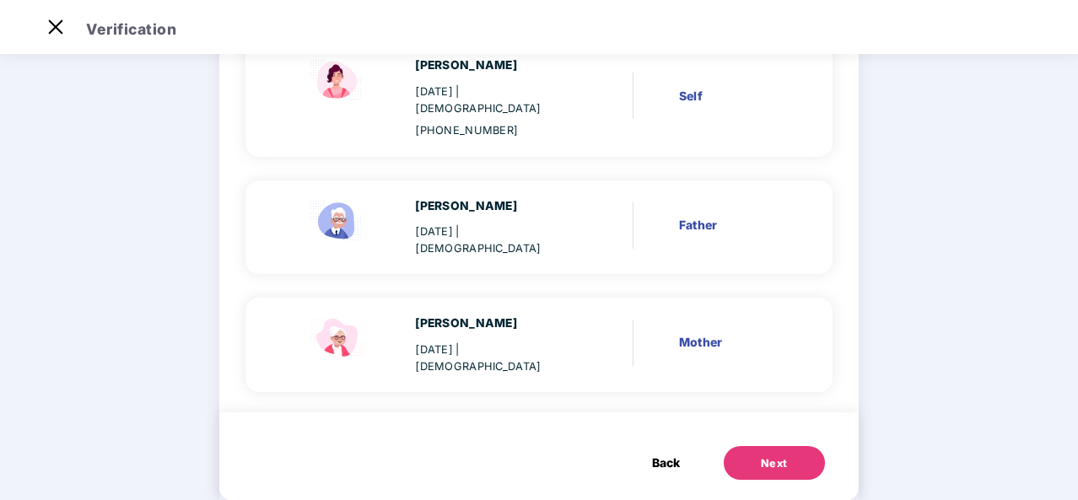
scroll to position [193, 0]
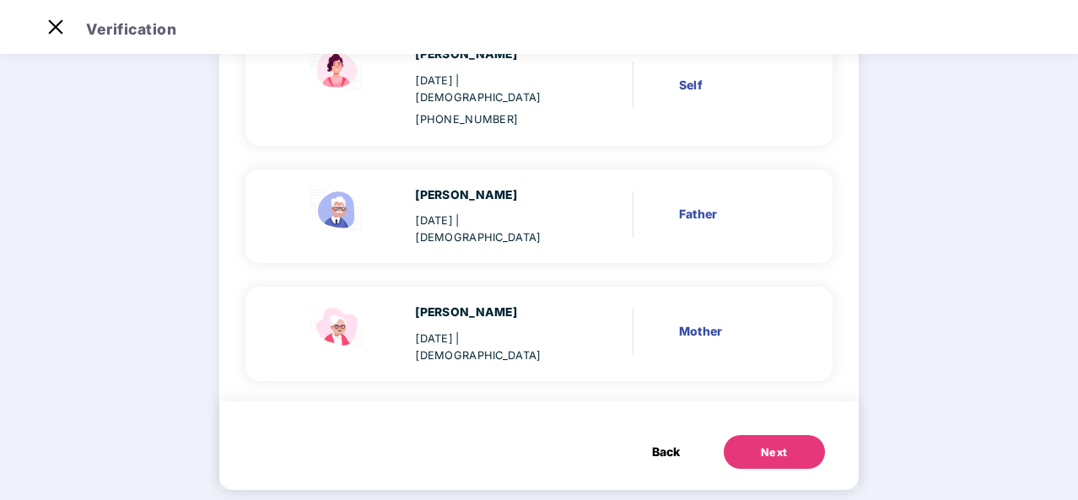
click at [793, 435] on button "Next" at bounding box center [774, 452] width 101 height 34
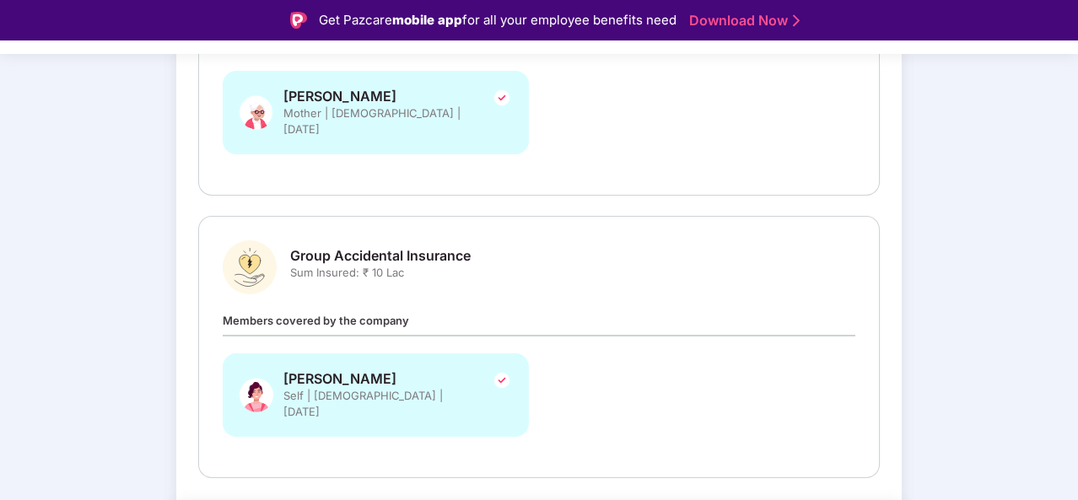
scroll to position [482, 0]
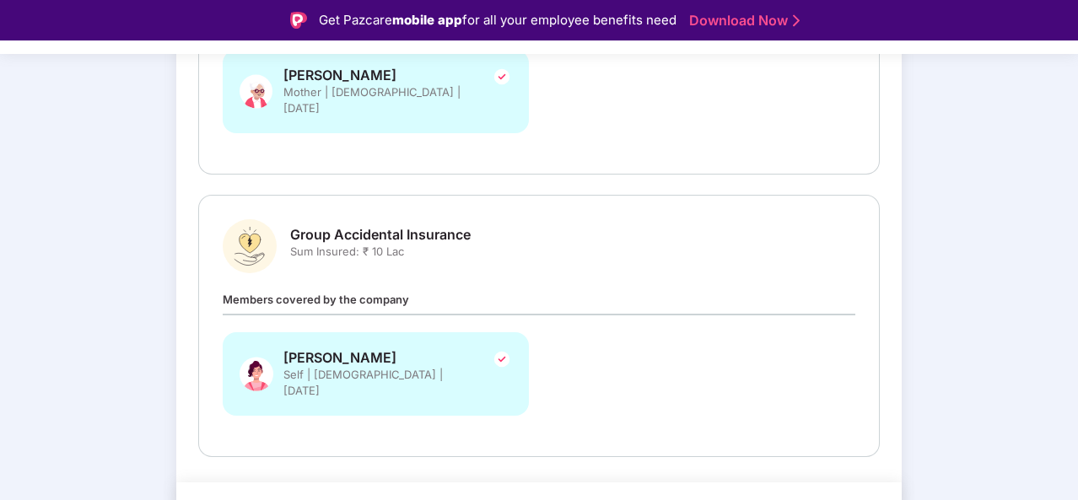
click at [498, 349] on img at bounding box center [502, 359] width 20 height 20
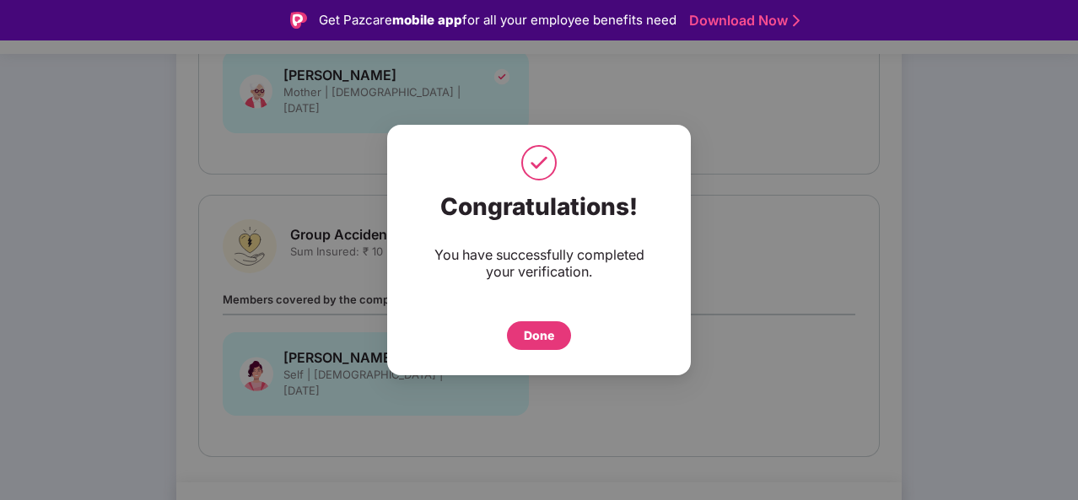
click at [540, 335] on div "Done" at bounding box center [539, 336] width 30 height 19
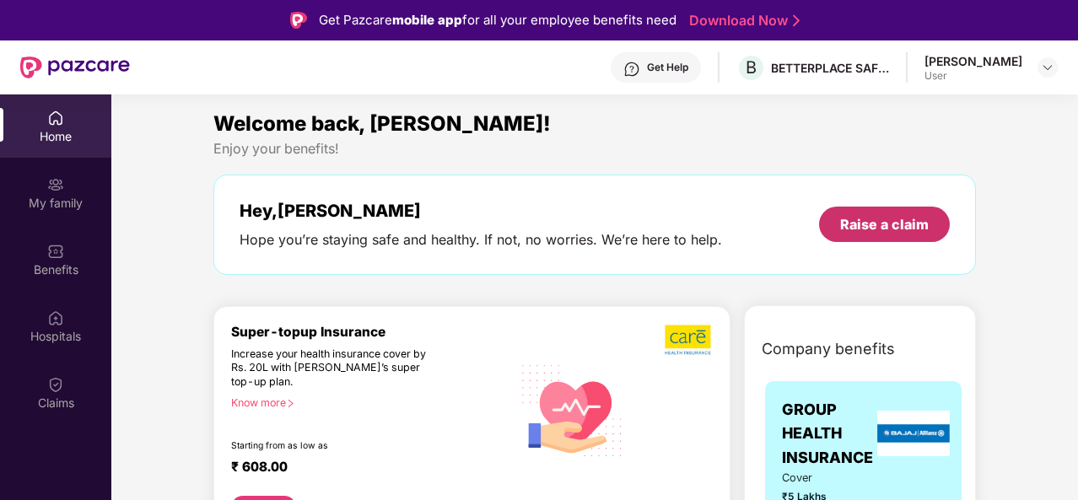
click at [893, 216] on div "Raise a claim" at bounding box center [884, 224] width 89 height 19
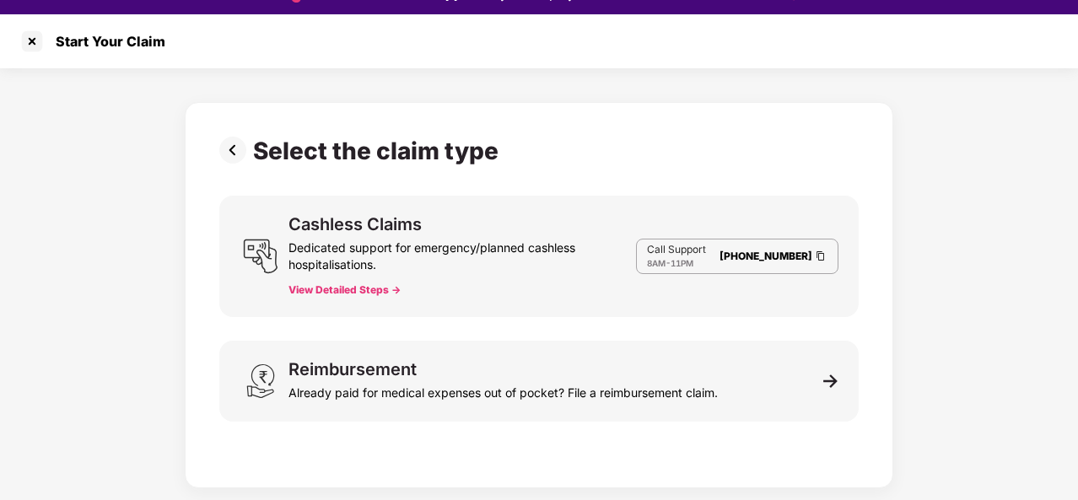
scroll to position [41, 0]
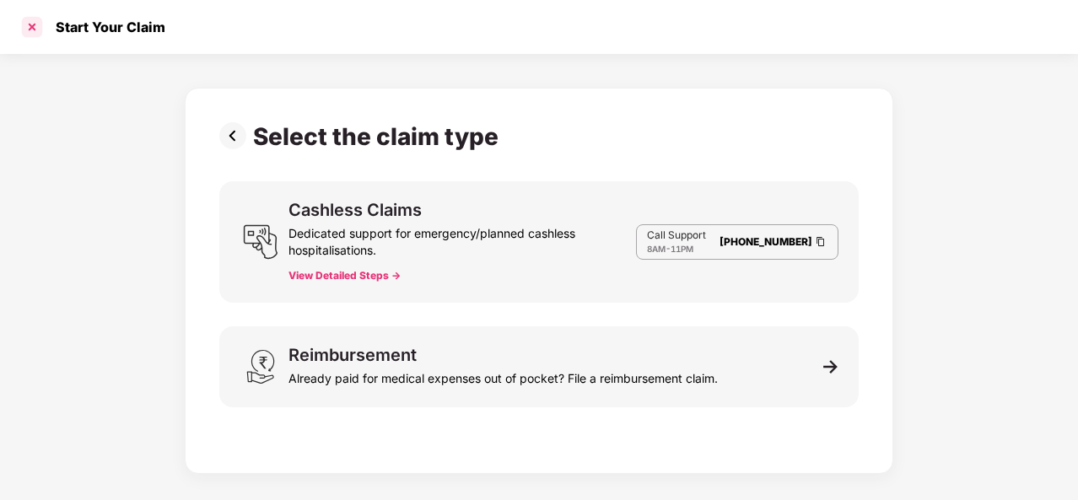
click at [27, 20] on div at bounding box center [32, 27] width 27 height 27
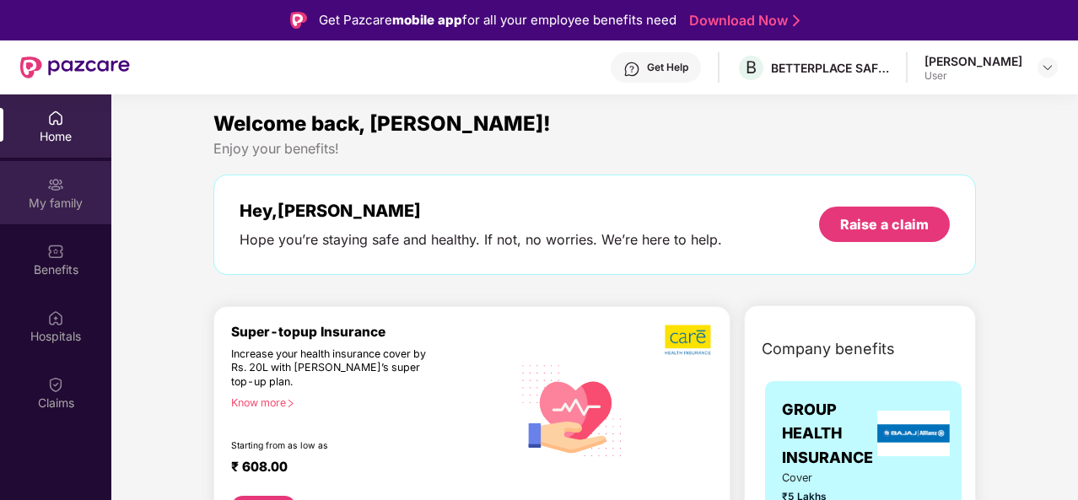
click at [57, 195] on div "My family" at bounding box center [55, 203] width 111 height 17
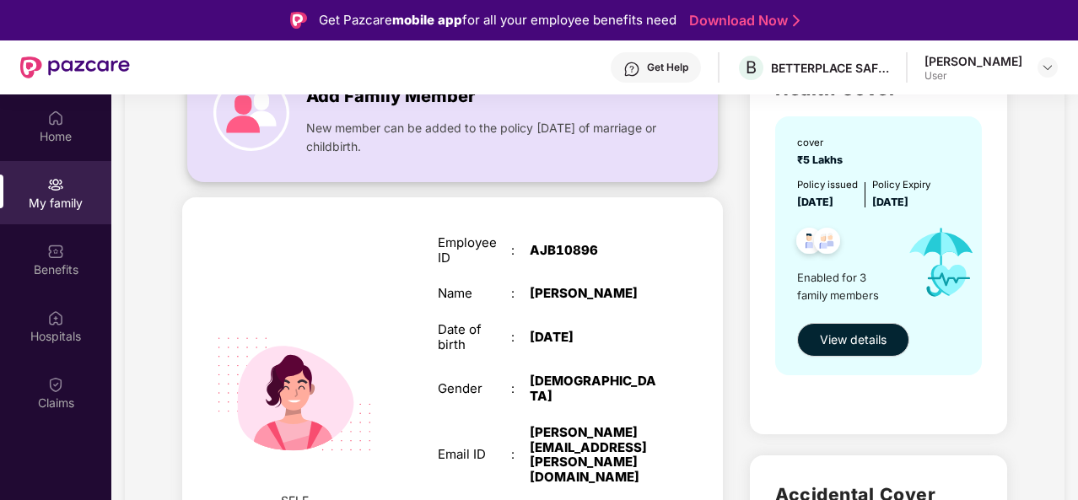
scroll to position [169, 0]
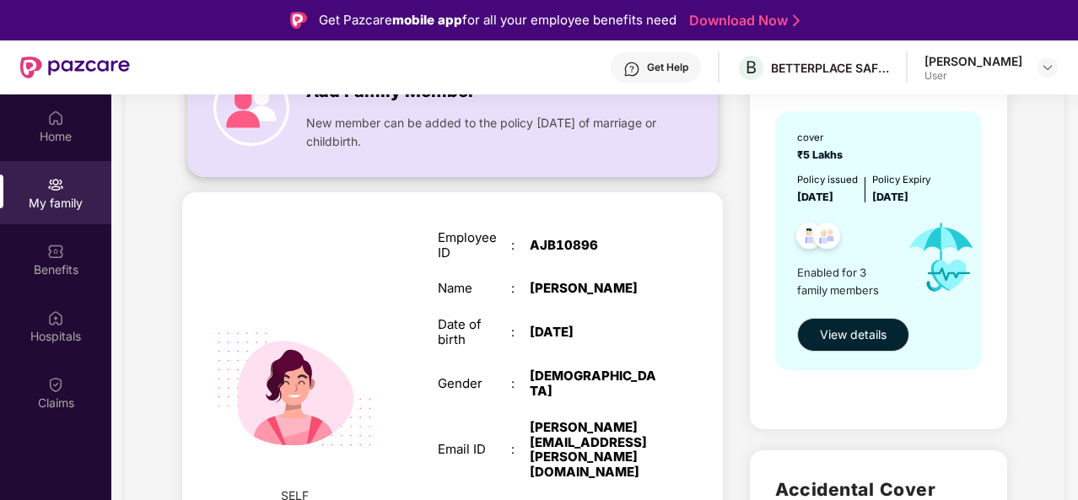
click at [253, 118] on img at bounding box center [251, 108] width 76 height 76
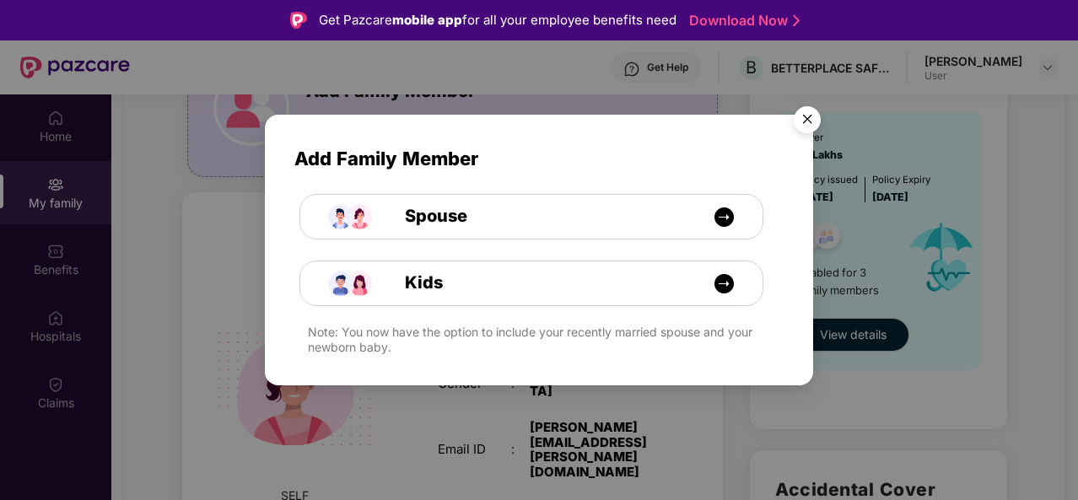
click at [813, 117] on img "Close" at bounding box center [807, 122] width 47 height 47
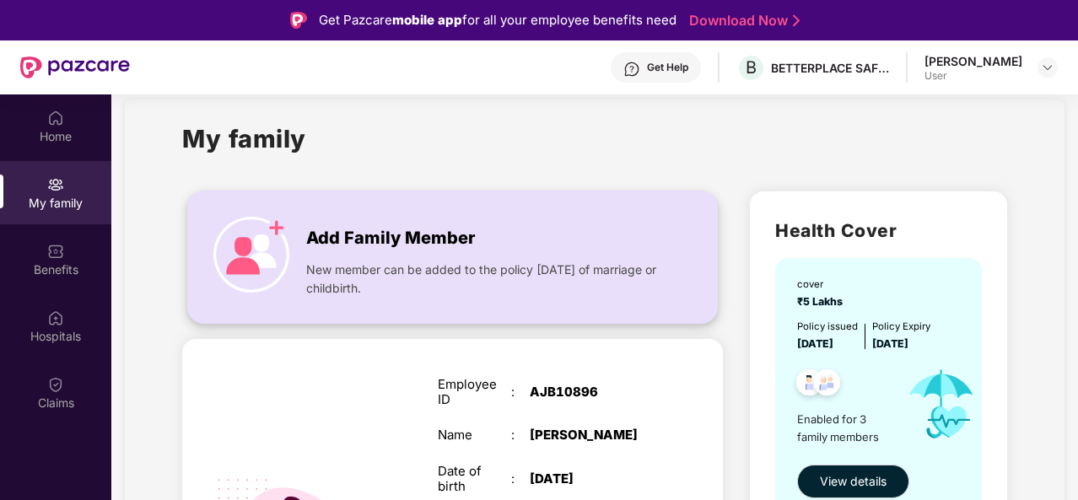
scroll to position [0, 0]
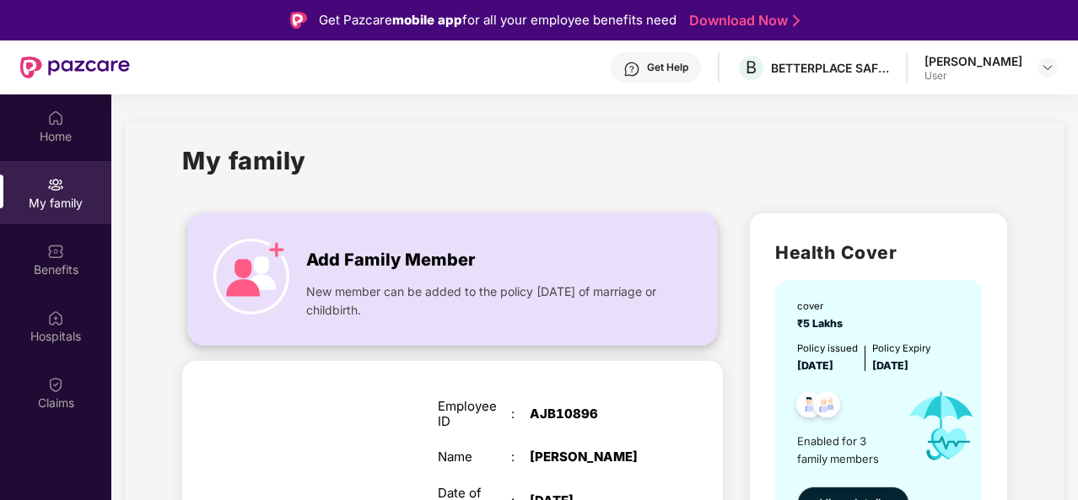
click at [244, 267] on img at bounding box center [251, 277] width 76 height 76
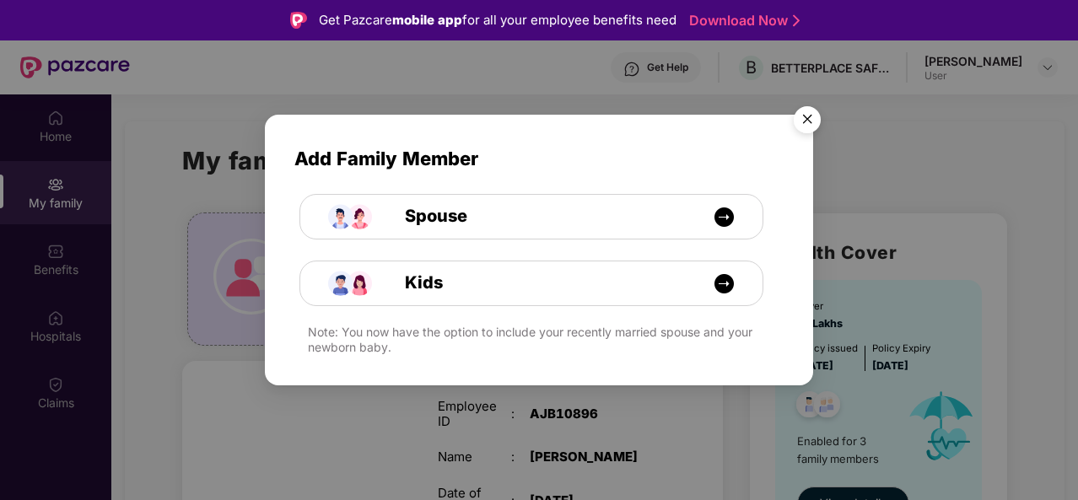
click at [826, 109] on img "Close" at bounding box center [807, 122] width 47 height 47
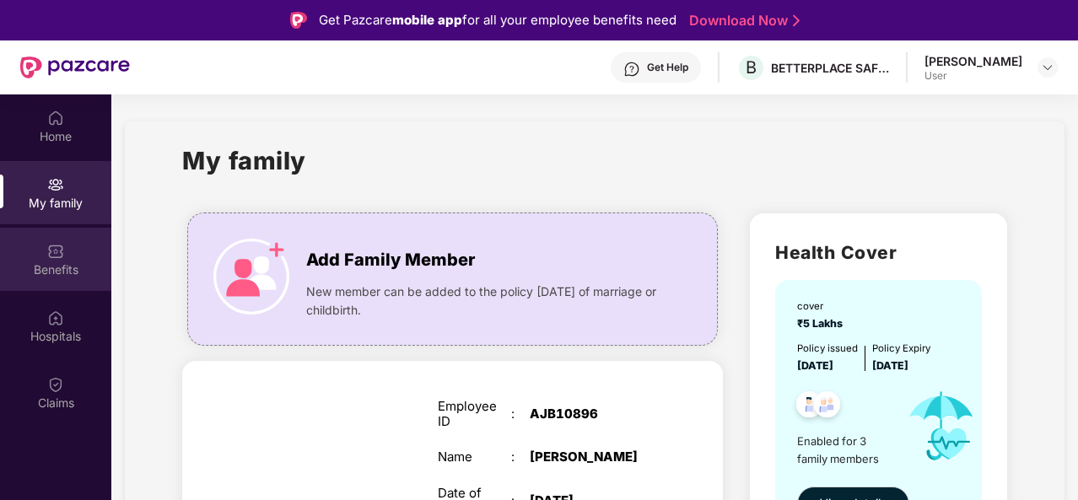
click at [44, 264] on div "Benefits" at bounding box center [55, 270] width 111 height 17
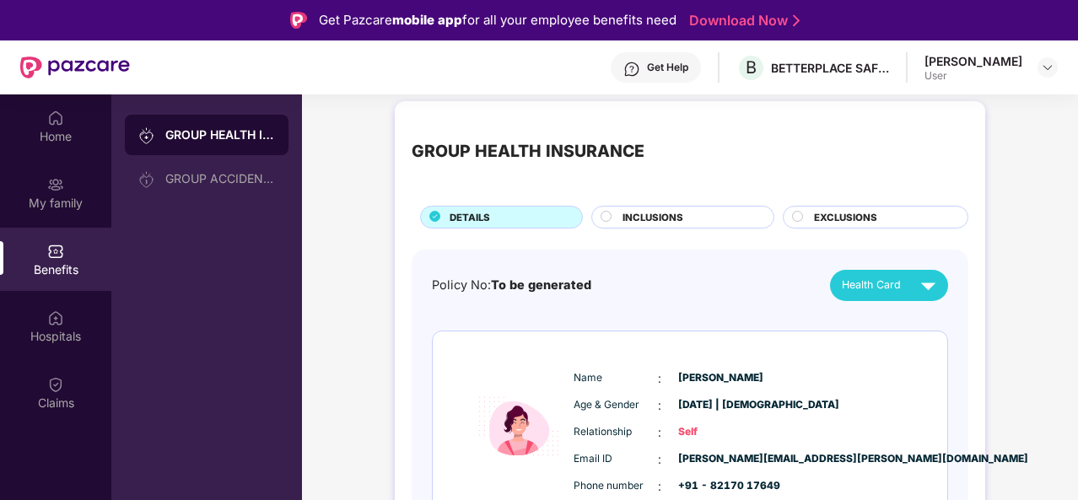
scroll to position [14, 0]
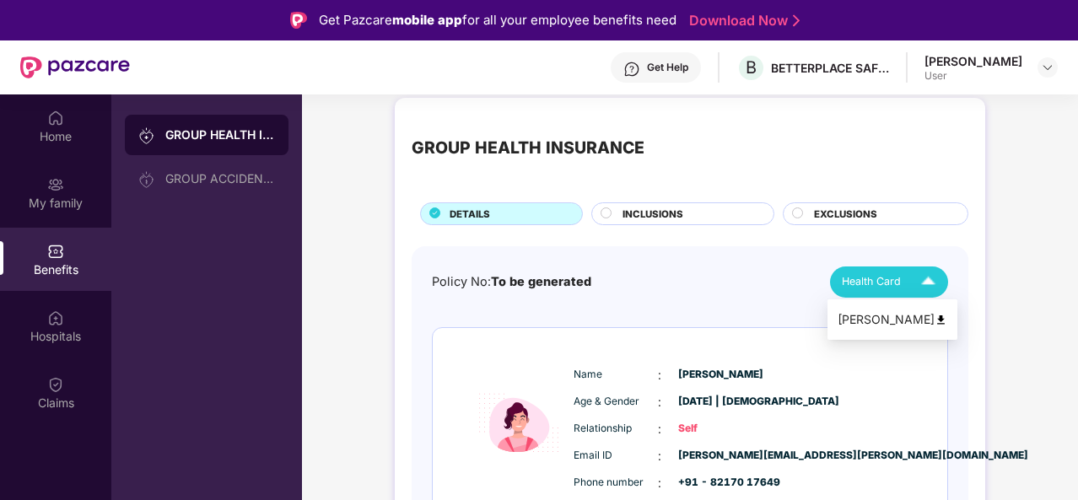
click at [923, 278] on img at bounding box center [929, 282] width 30 height 30
click at [935, 318] on img at bounding box center [941, 320] width 13 height 13
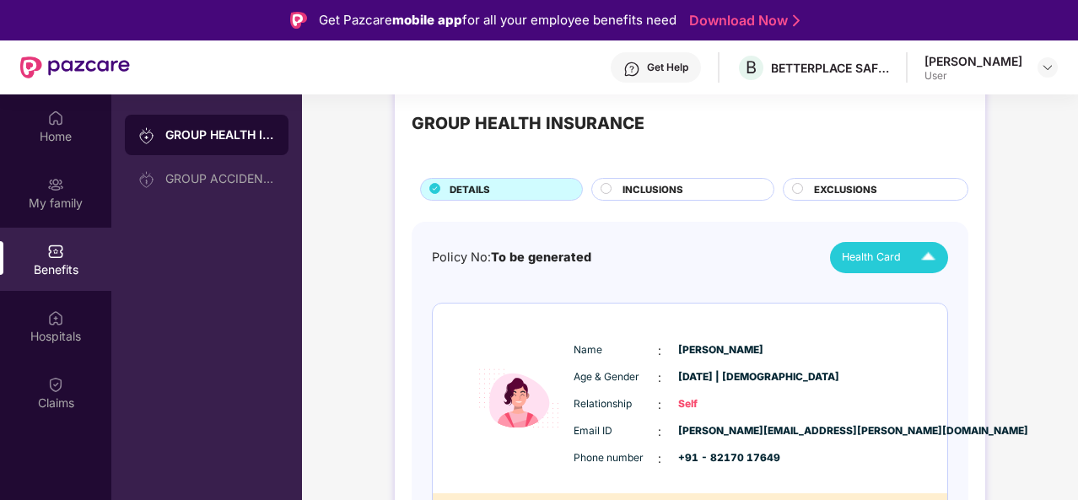
scroll to position [0, 0]
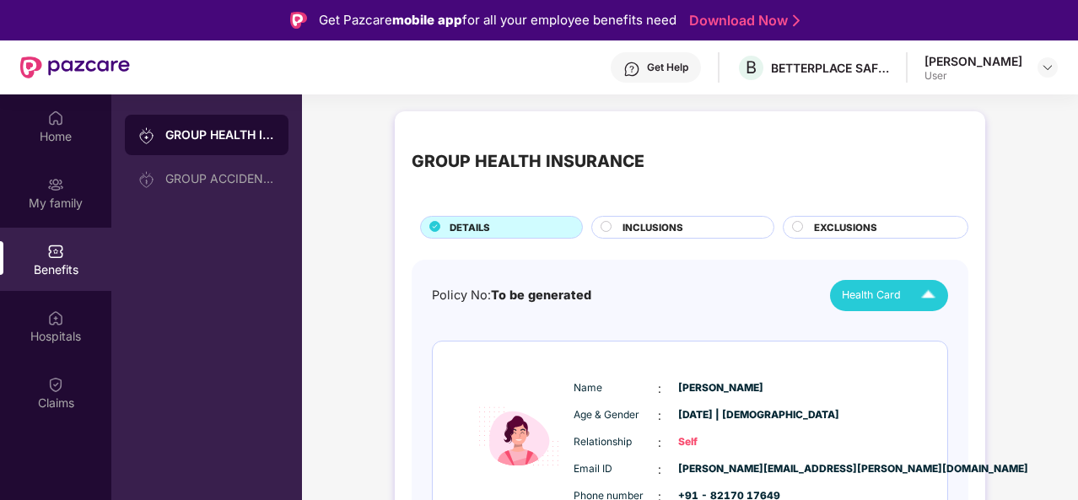
click at [678, 230] on span "INCLUSIONS" at bounding box center [653, 227] width 61 height 15
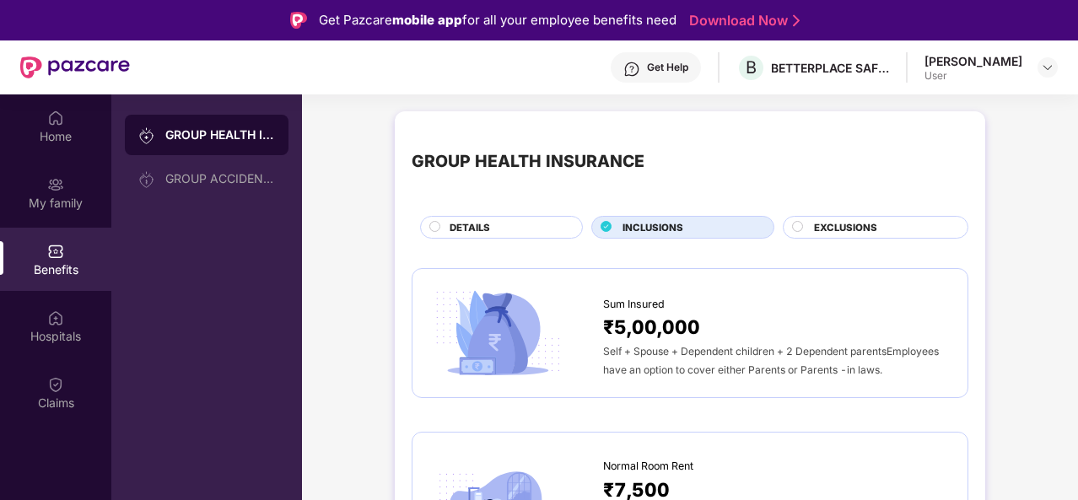
click at [500, 226] on div "DETAILS" at bounding box center [507, 229] width 132 height 18
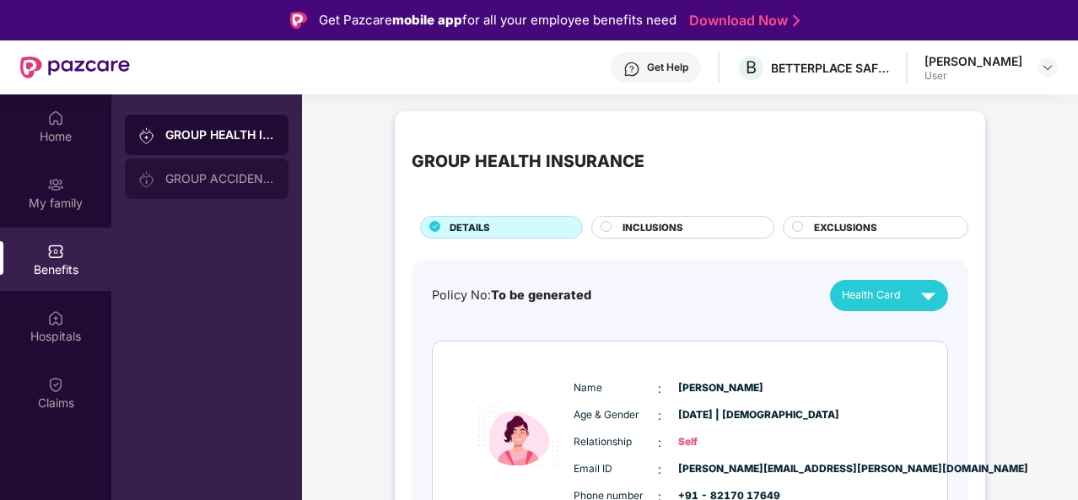
click at [192, 170] on div "GROUP ACCIDENTAL INSURANCE" at bounding box center [207, 179] width 164 height 41
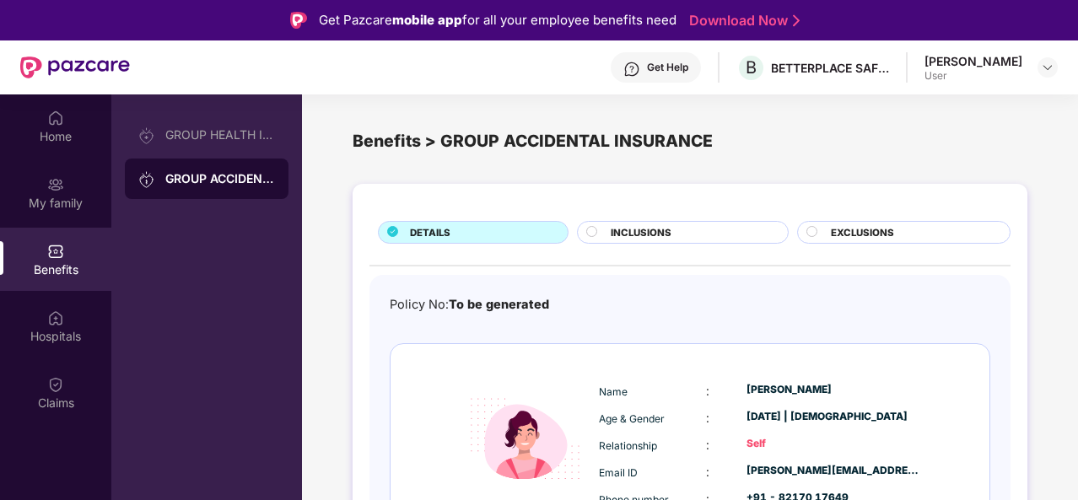
click at [680, 232] on div "INCLUSIONS" at bounding box center [690, 234] width 176 height 18
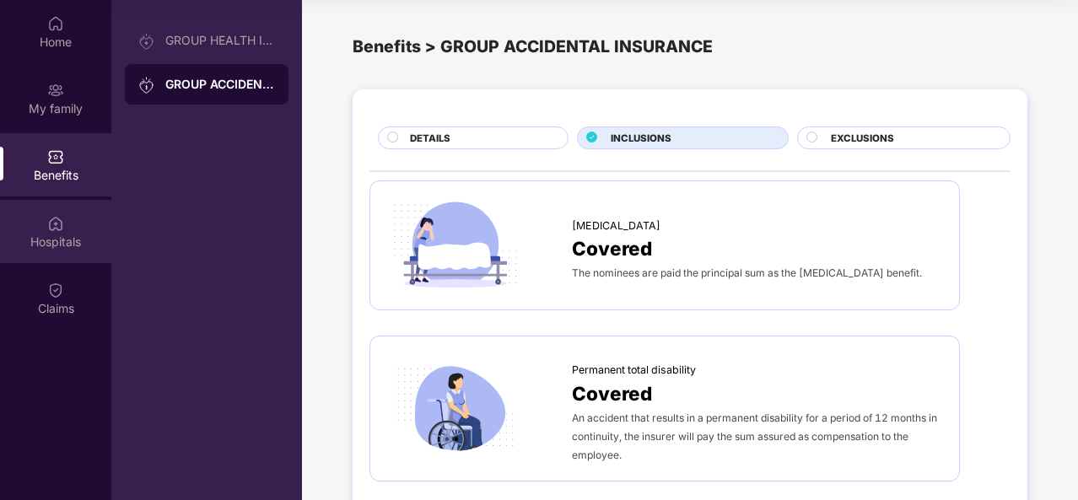
click at [64, 227] on div "Hospitals" at bounding box center [55, 231] width 111 height 63
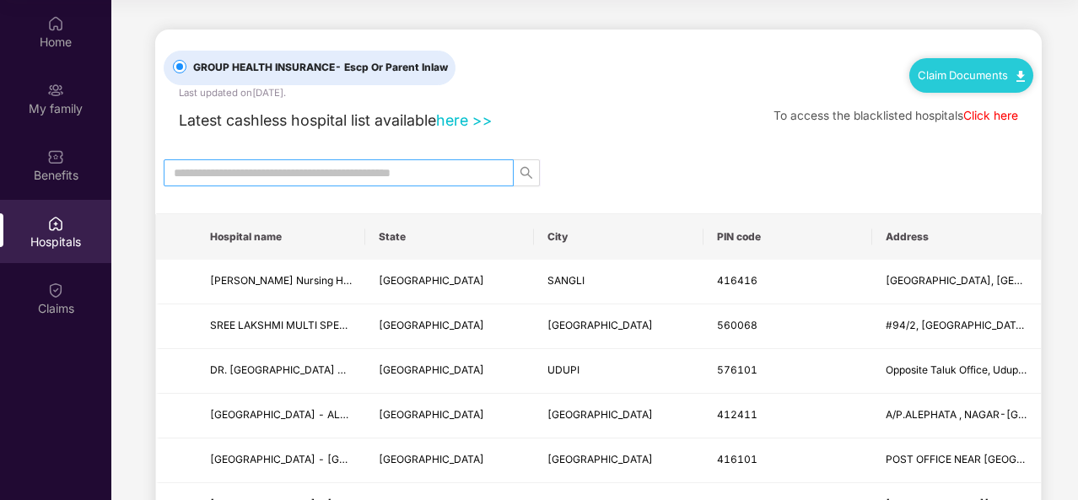
click at [385, 178] on input "text" at bounding box center [332, 173] width 316 height 19
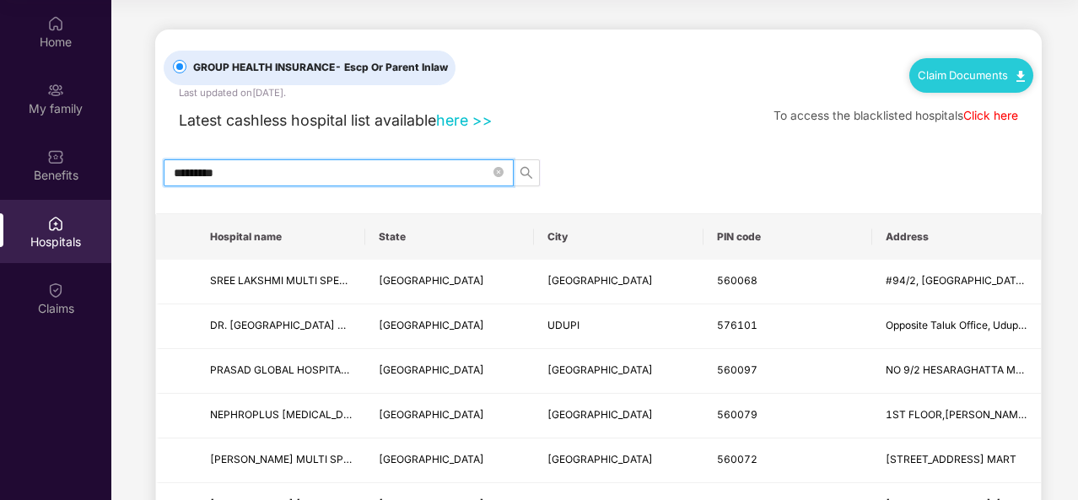
type input "*********"
click at [498, 173] on icon "close-circle" at bounding box center [499, 172] width 10 height 10
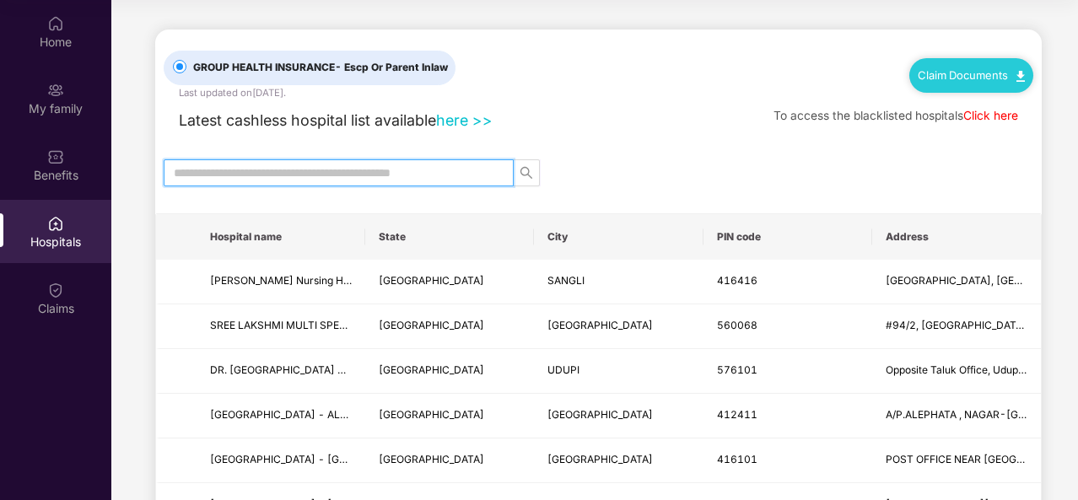
click at [434, 176] on input "text" at bounding box center [332, 173] width 316 height 19
click at [534, 173] on span "search" at bounding box center [526, 173] width 25 height 14
click at [527, 173] on icon "search" at bounding box center [527, 173] width 14 height 14
click at [456, 121] on link "here >>" at bounding box center [464, 120] width 57 height 18
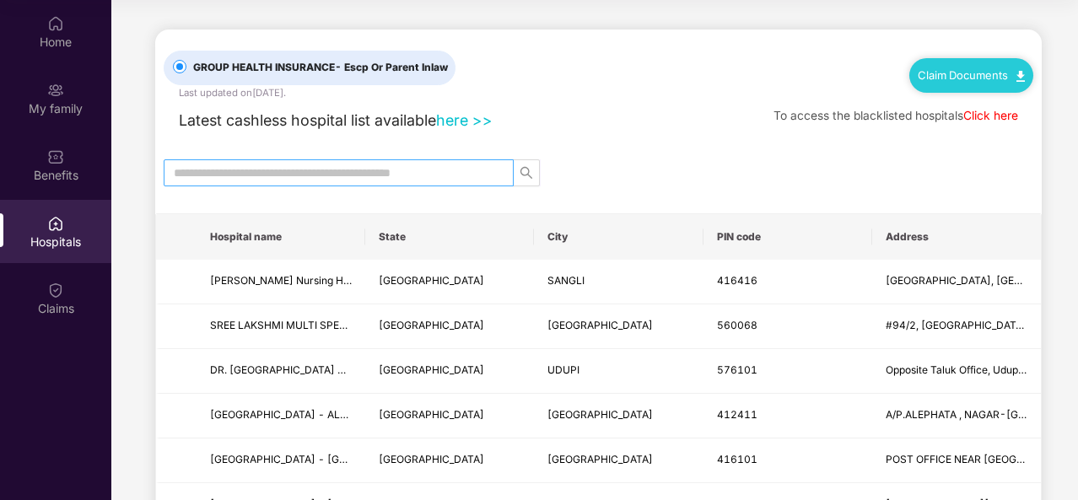
click at [300, 168] on input "text" at bounding box center [332, 173] width 316 height 19
click at [261, 169] on input "text" at bounding box center [332, 173] width 316 height 19
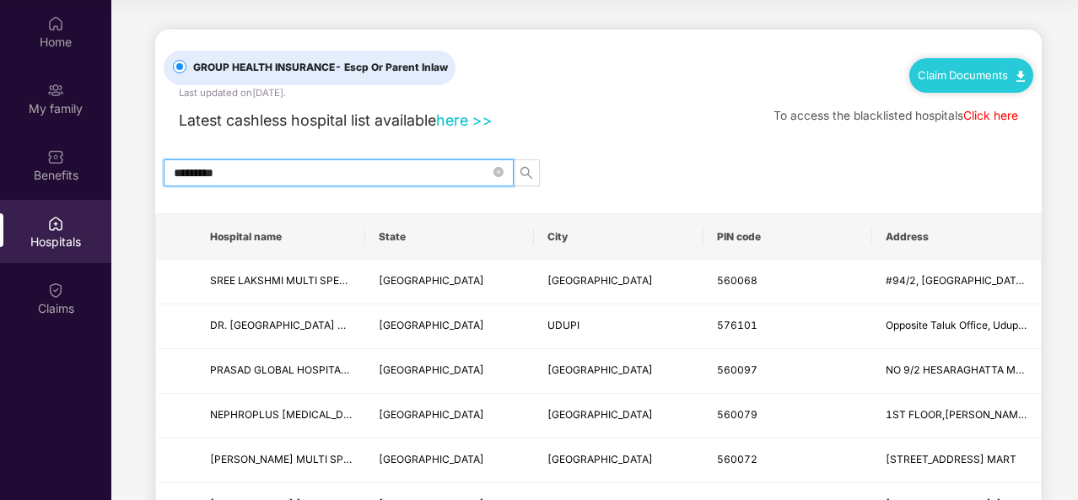
type input "*********"
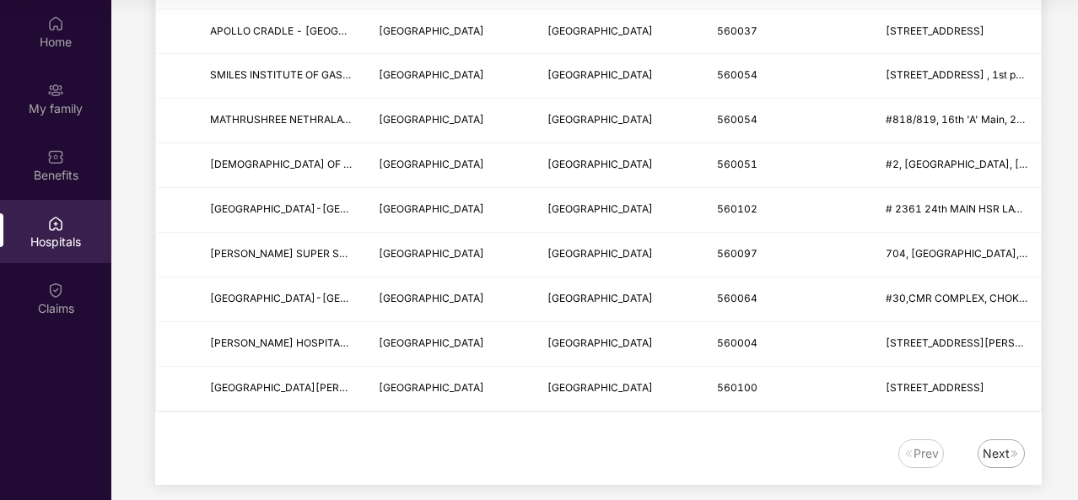
scroll to position [2084, 0]
click at [1006, 445] on div "Next" at bounding box center [1001, 452] width 47 height 29
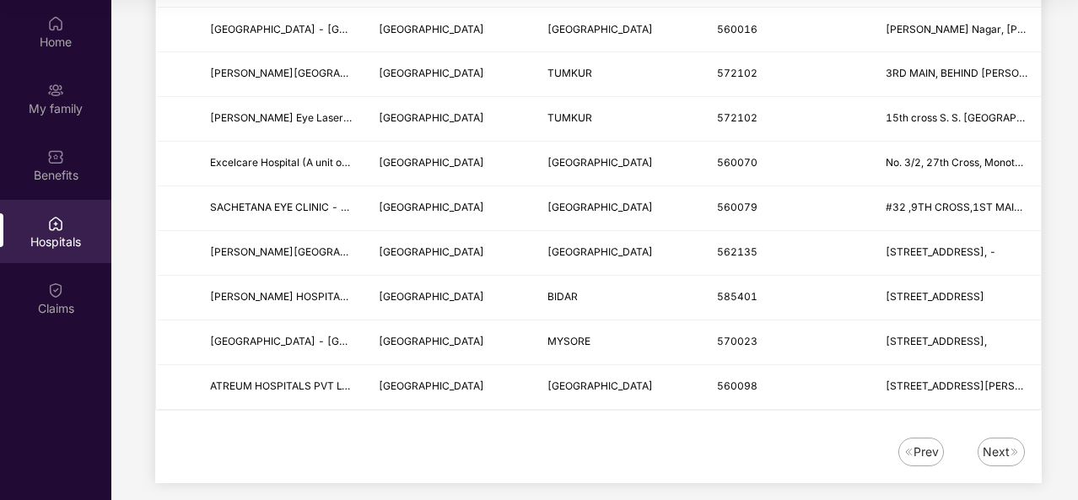
click at [1018, 438] on div "Next" at bounding box center [1001, 452] width 47 height 29
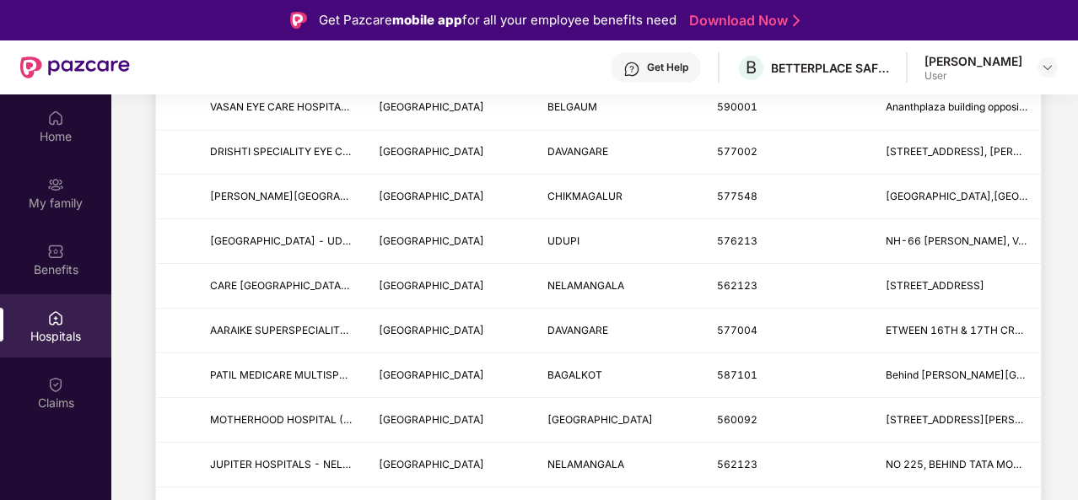
scroll to position [0, 0]
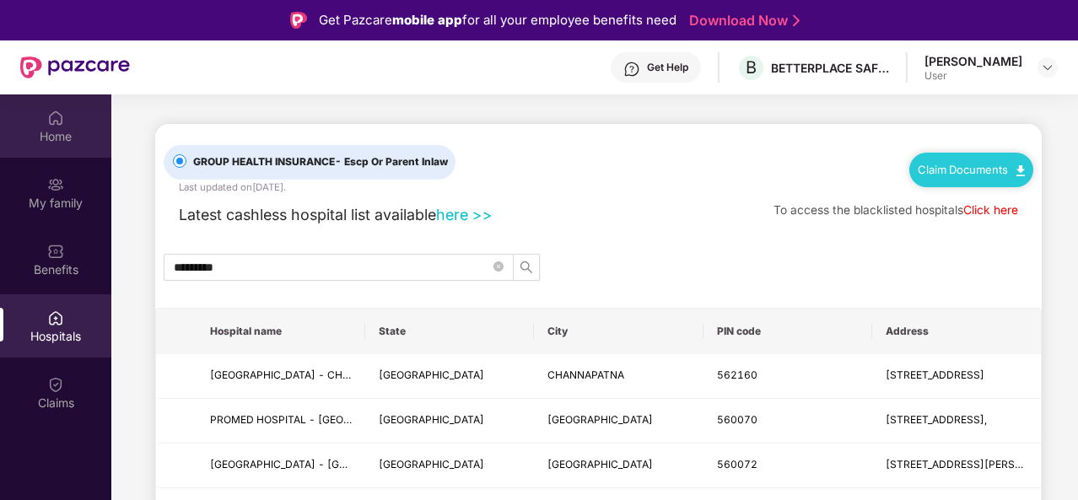
click at [56, 129] on div "Home" at bounding box center [55, 136] width 111 height 17
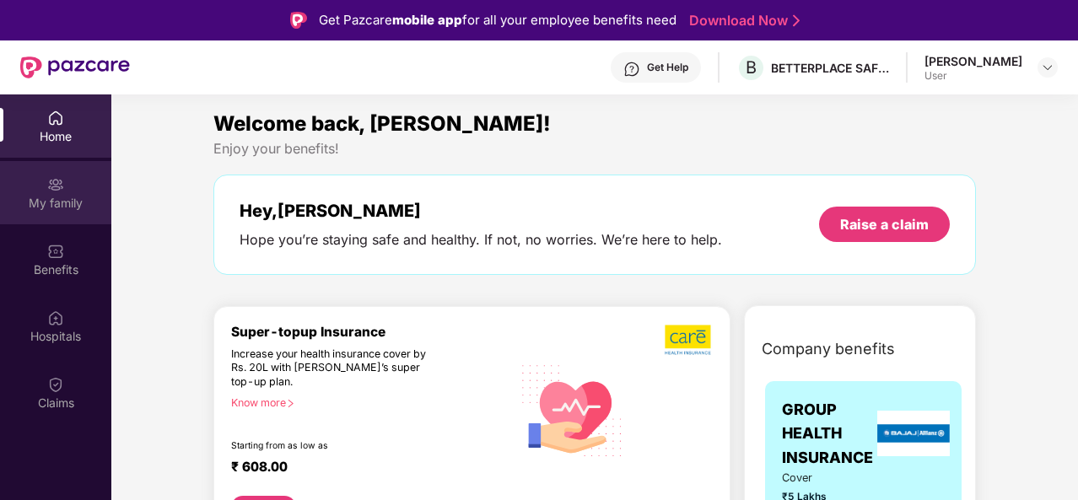
click at [59, 187] on img at bounding box center [55, 184] width 17 height 17
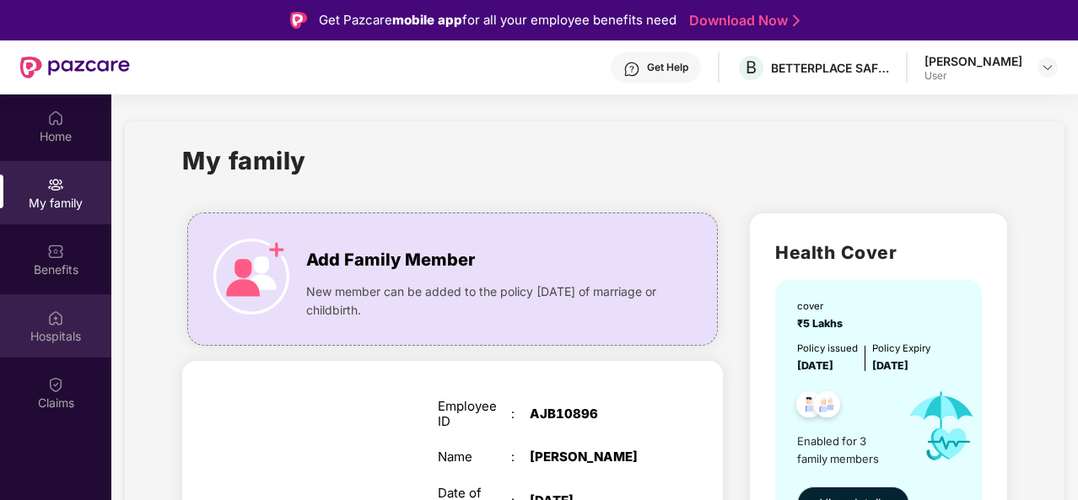
click at [64, 323] on div "Hospitals" at bounding box center [55, 325] width 111 height 63
